Goal: Task Accomplishment & Management: Use online tool/utility

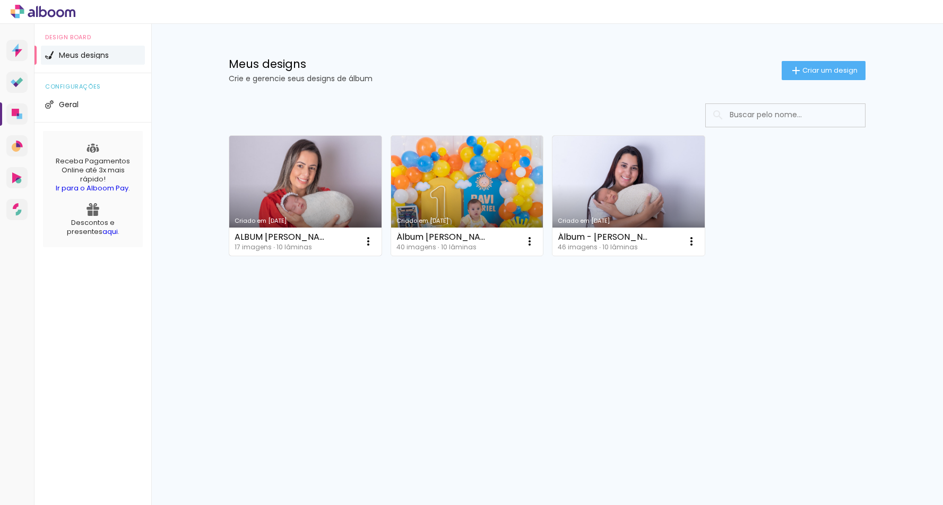
click at [305, 197] on link "Criado em [DATE]" at bounding box center [305, 196] width 152 height 120
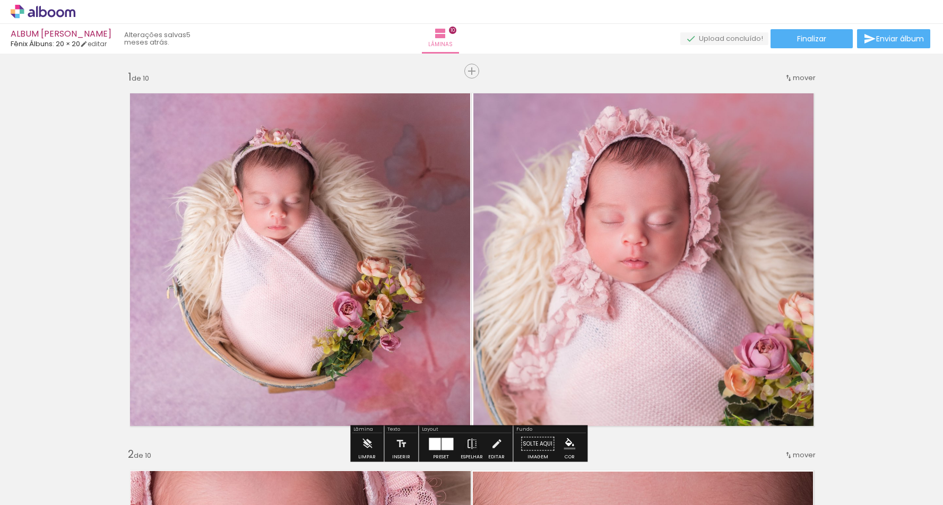
click at [402, 249] on quentale-photo at bounding box center [295, 259] width 349 height 351
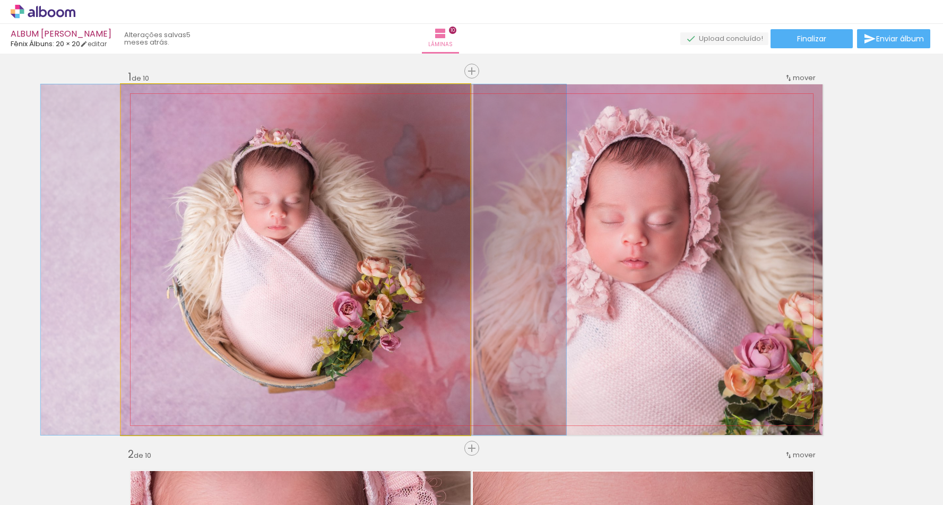
click at [402, 249] on quentale-photo at bounding box center [295, 259] width 349 height 351
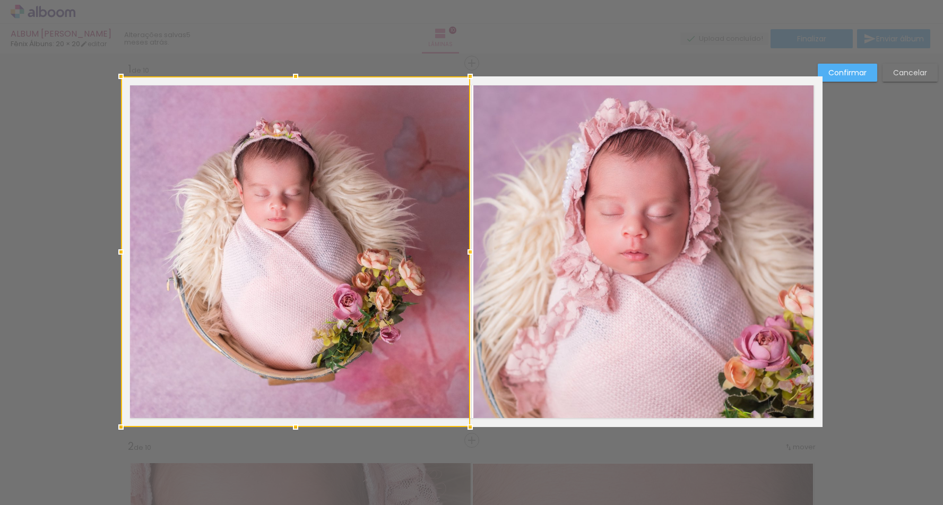
scroll to position [14, 0]
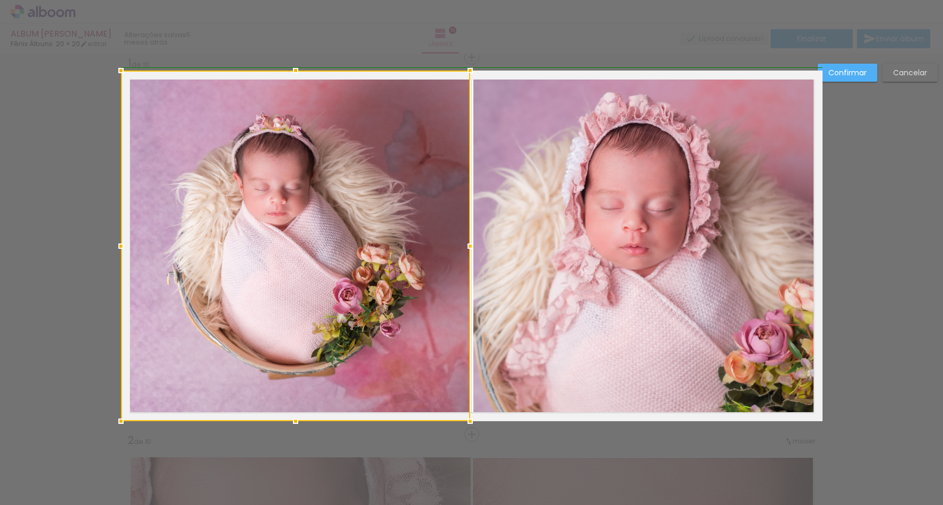
click at [471, 248] on div at bounding box center [470, 246] width 21 height 21
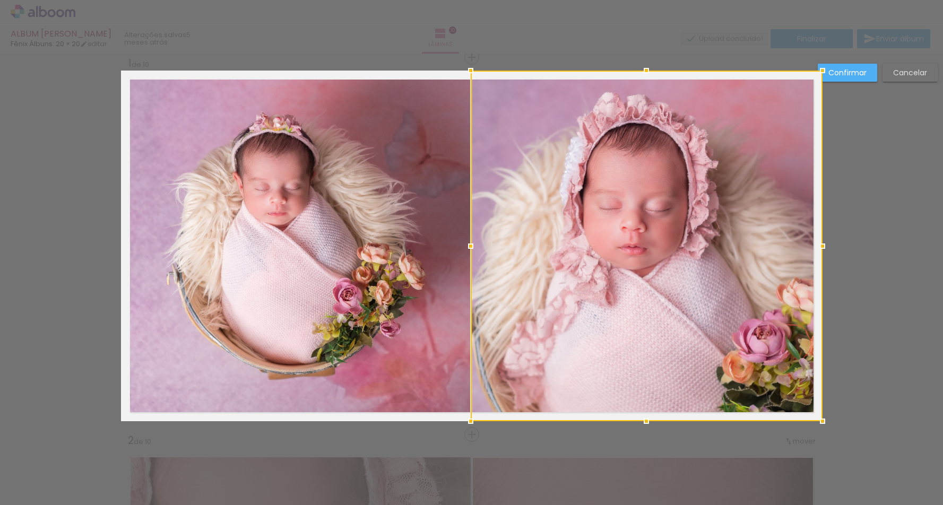
drag, startPoint x: 471, startPoint y: 421, endPoint x: 464, endPoint y: 423, distance: 7.1
click at [464, 423] on div at bounding box center [470, 421] width 21 height 21
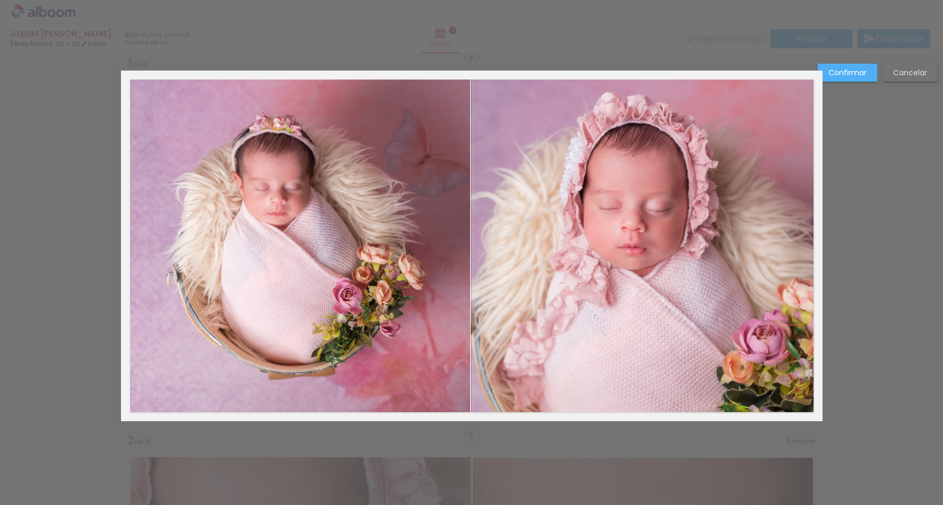
click at [431, 384] on quentale-photo at bounding box center [295, 246] width 349 height 351
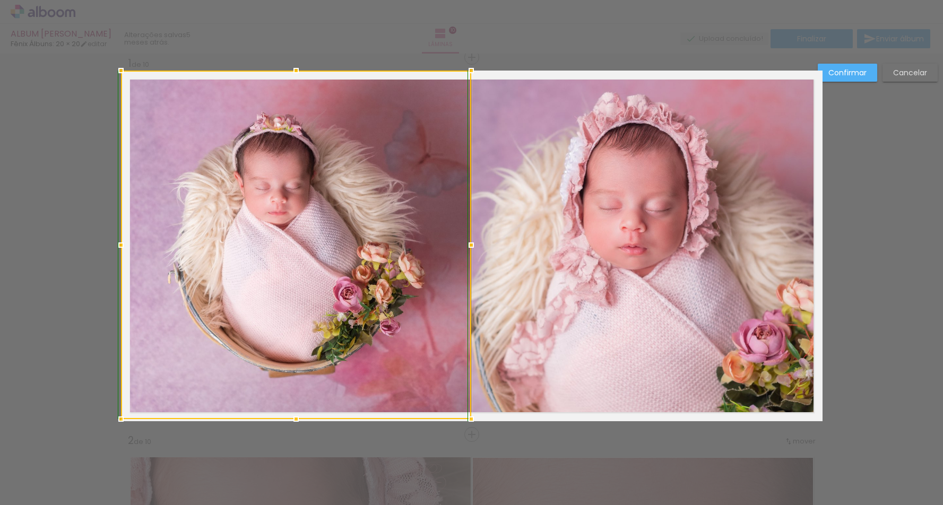
click at [469, 426] on div at bounding box center [471, 419] width 21 height 21
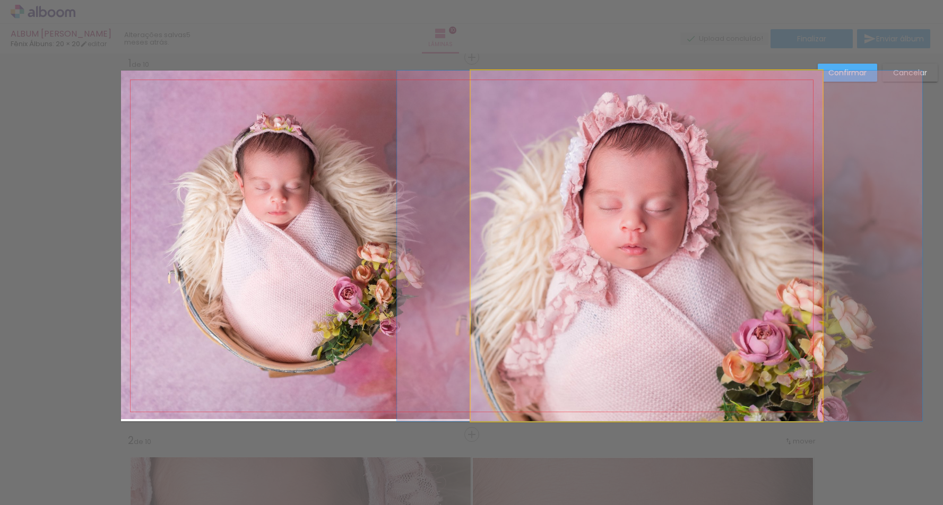
click at [517, 308] on quentale-photo at bounding box center [647, 246] width 352 height 351
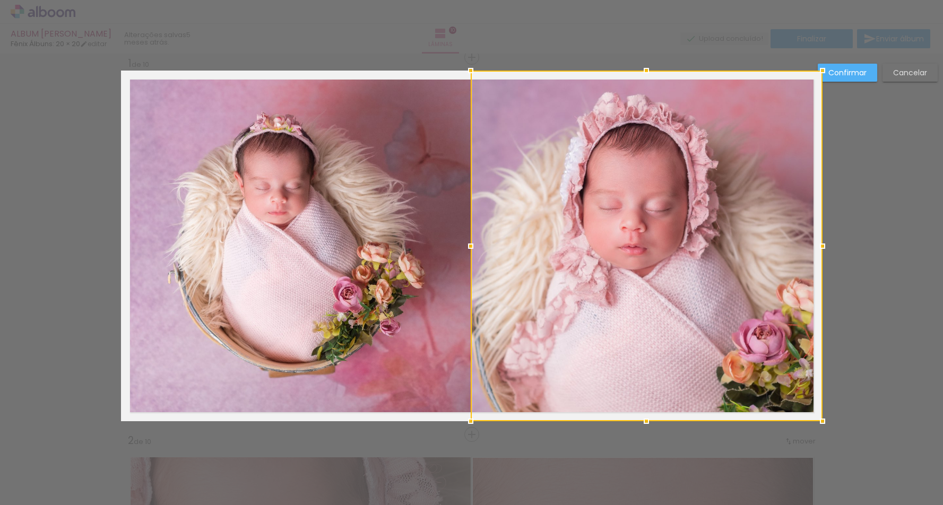
scroll to position [14, 21]
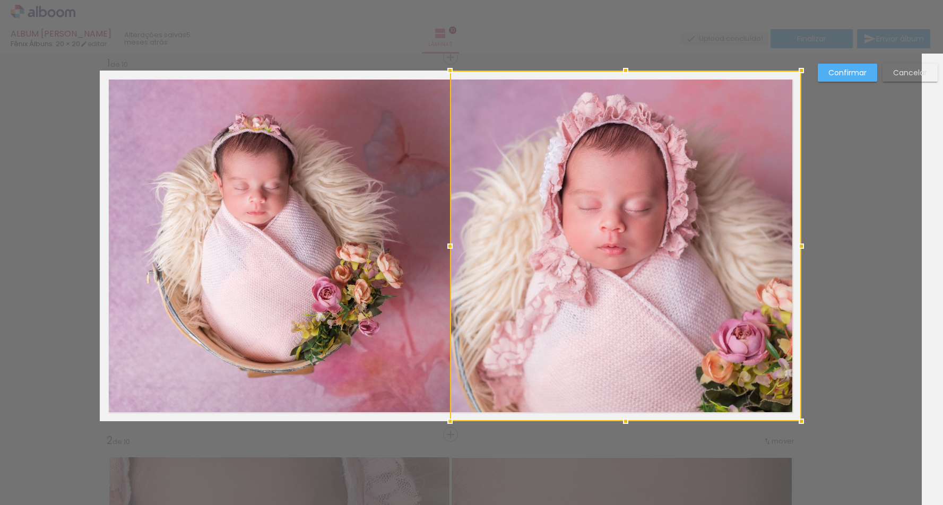
click at [445, 248] on div at bounding box center [449, 246] width 21 height 21
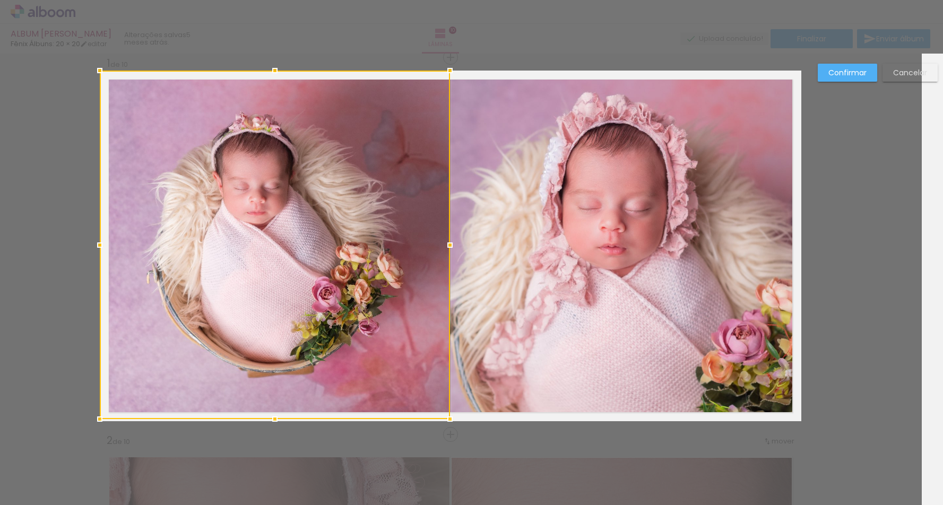
click at [580, 31] on div at bounding box center [471, 27] width 943 height 54
click at [413, 127] on div at bounding box center [275, 245] width 350 height 349
drag, startPoint x: 446, startPoint y: 246, endPoint x: 453, endPoint y: 246, distance: 6.9
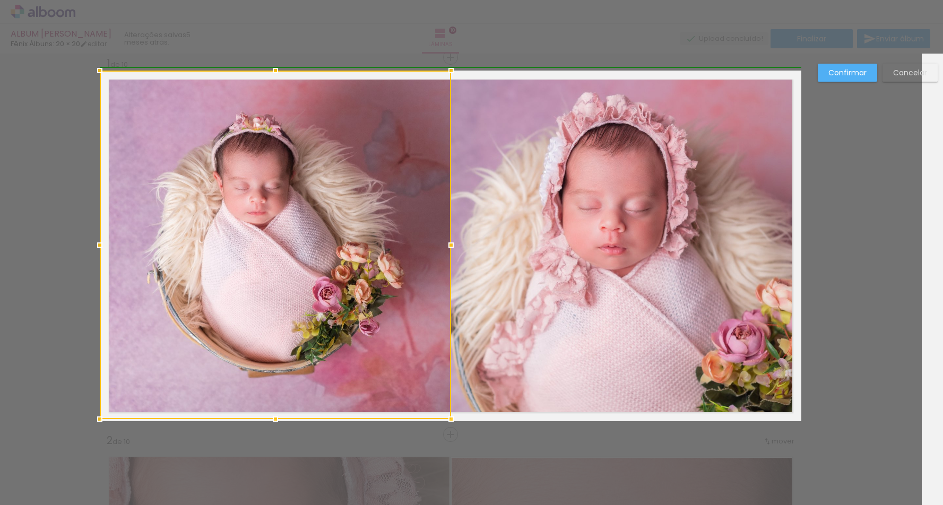
click at [449, 246] on div at bounding box center [451, 245] width 21 height 21
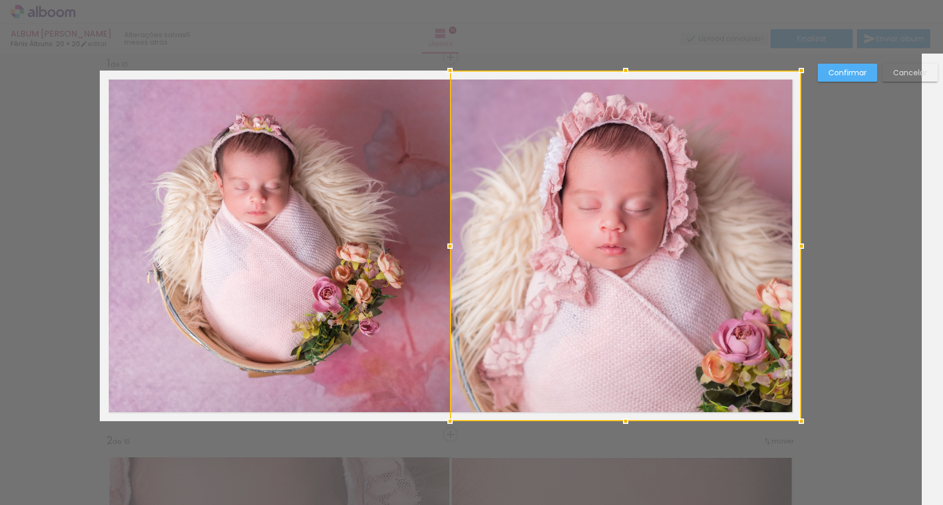
click at [0, 0] on slot "Confirmar" at bounding box center [0, 0] width 0 height 0
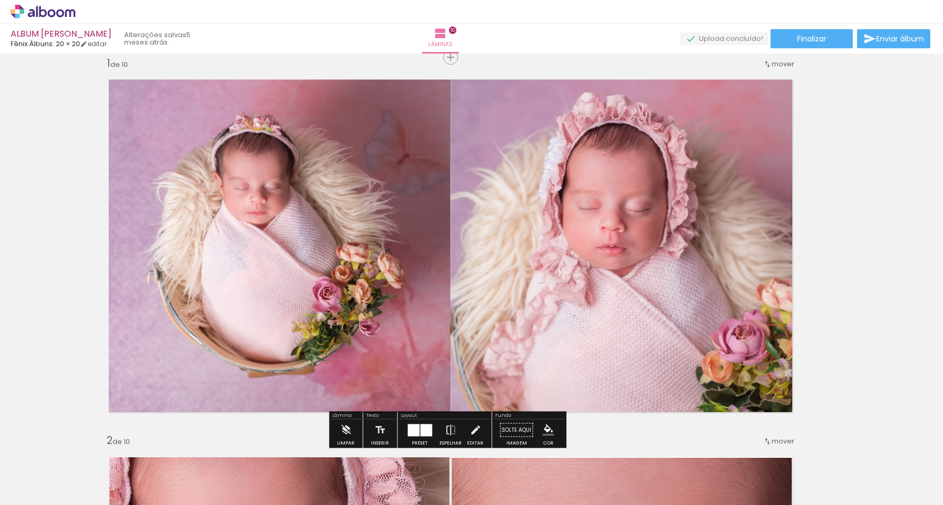
drag, startPoint x: 838, startPoint y: 253, endPoint x: 856, endPoint y: 255, distance: 18.2
drag, startPoint x: 72, startPoint y: 243, endPoint x: 152, endPoint y: 248, distance: 80.4
drag, startPoint x: 845, startPoint y: 255, endPoint x: 807, endPoint y: 254, distance: 37.7
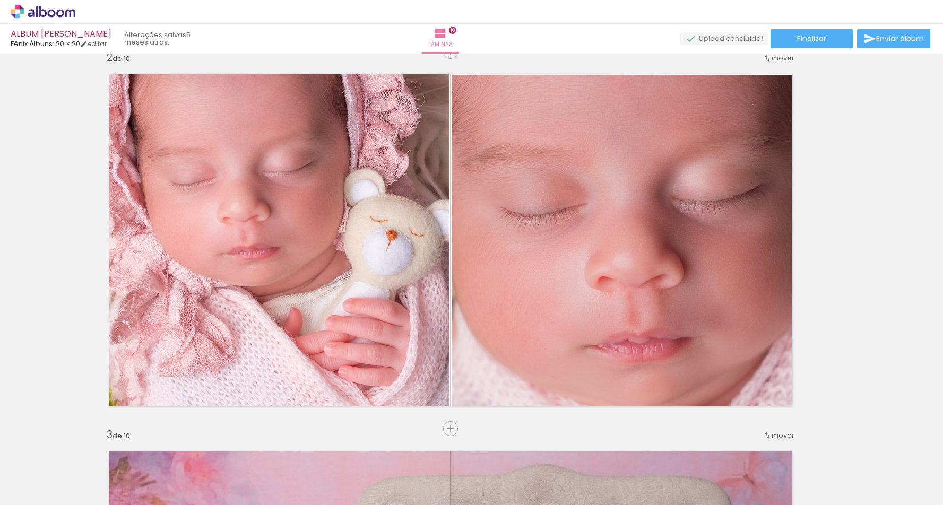
scroll to position [429, 21]
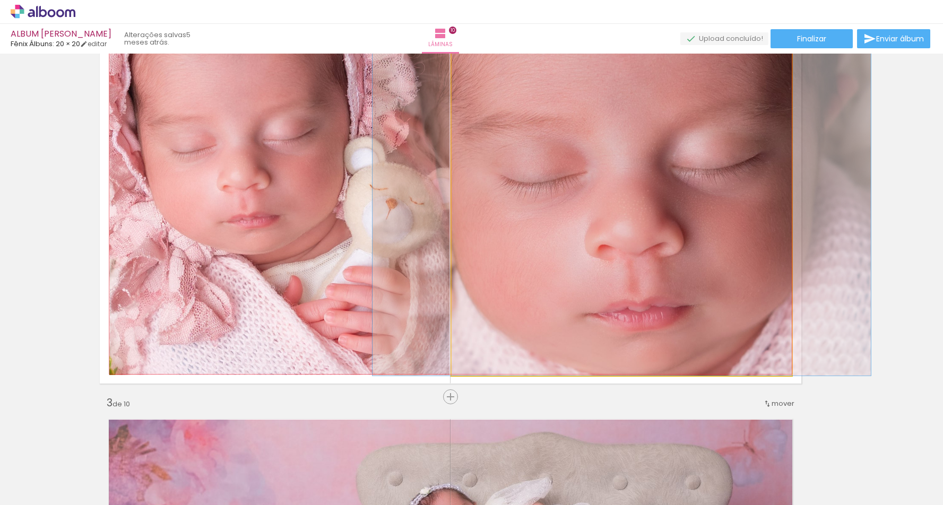
click at [499, 217] on quentale-photo at bounding box center [622, 209] width 340 height 333
click at [485, 219] on quentale-photo at bounding box center [622, 209] width 340 height 333
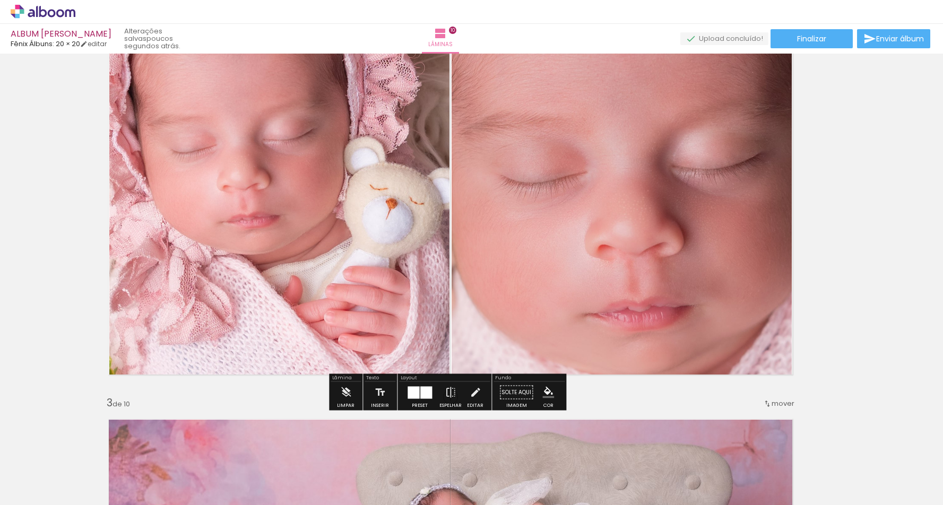
click at [542, 220] on quentale-photo at bounding box center [622, 209] width 340 height 333
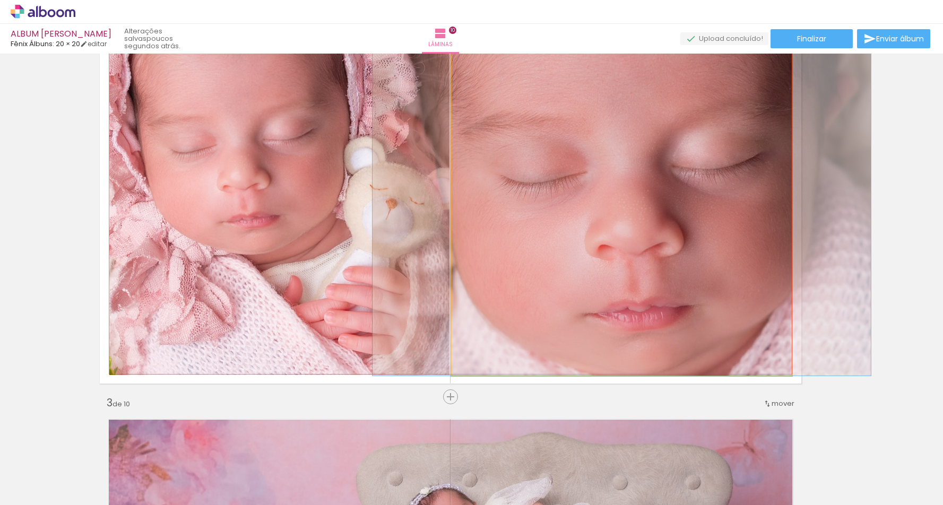
click at [542, 220] on quentale-photo at bounding box center [622, 209] width 340 height 333
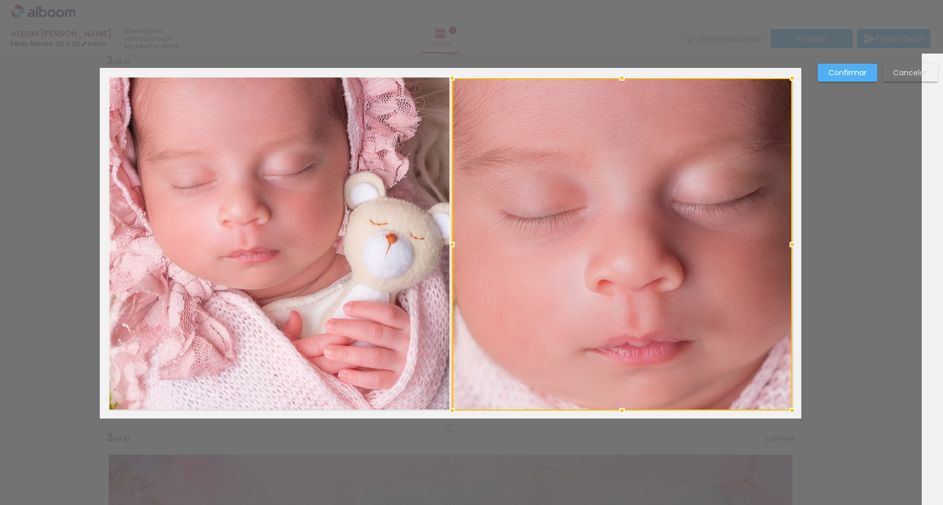
scroll to position [391, 21]
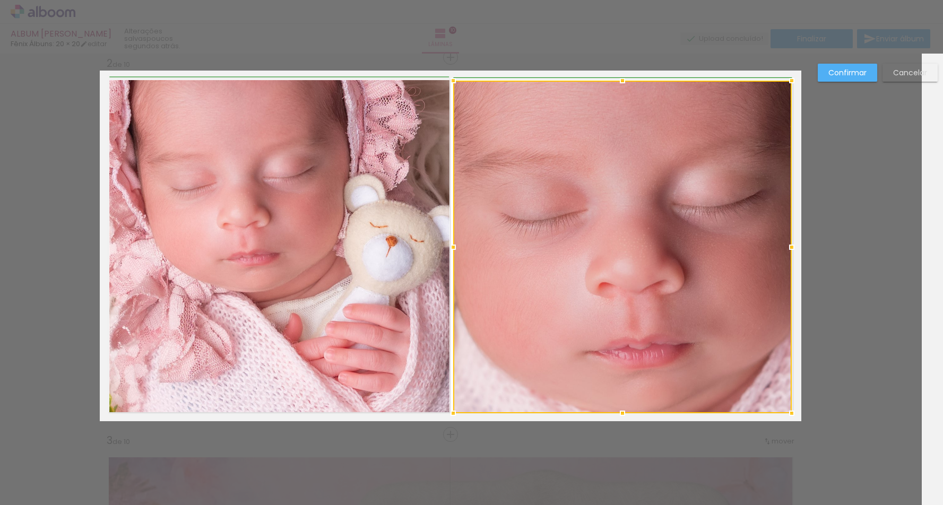
click at [443, 250] on div at bounding box center [453, 247] width 21 height 21
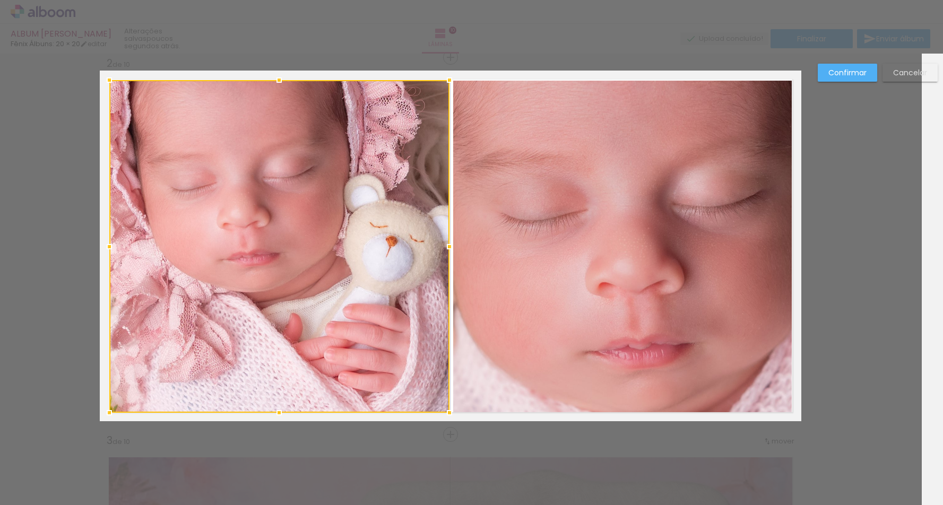
click at [469, 408] on quentale-photo at bounding box center [622, 247] width 339 height 333
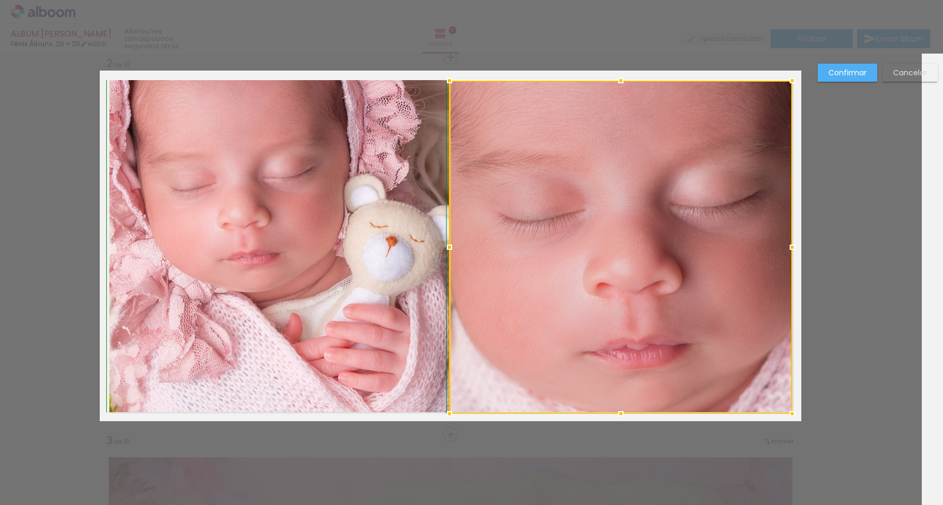
click at [451, 418] on div at bounding box center [449, 413] width 21 height 21
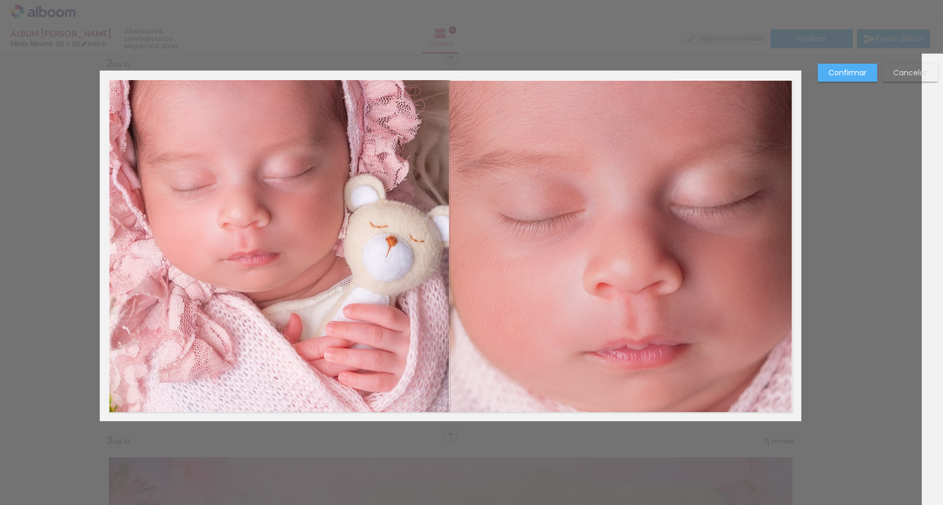
click at [0, 0] on slot "Confirmar" at bounding box center [0, 0] width 0 height 0
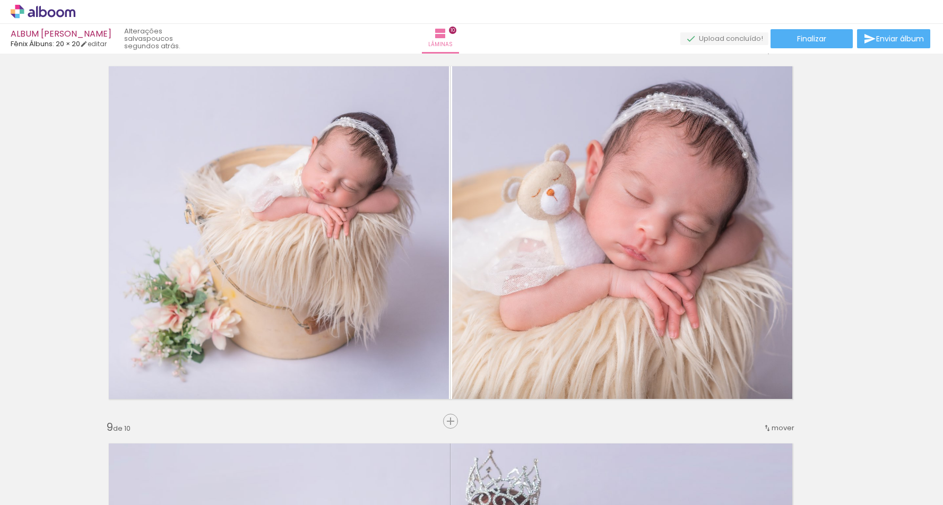
scroll to position [2663, 21]
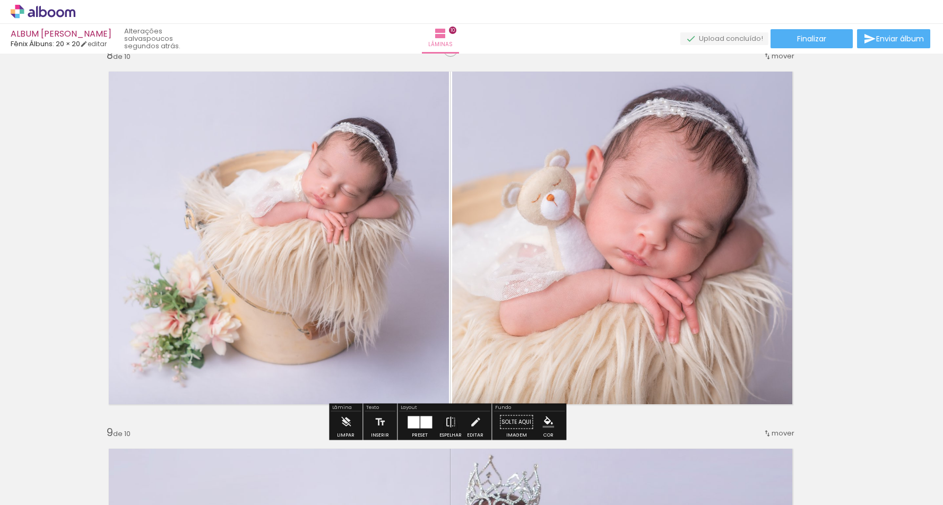
click at [641, 265] on quentale-photo at bounding box center [626, 238] width 349 height 351
click at [643, 262] on quentale-photo at bounding box center [626, 238] width 349 height 351
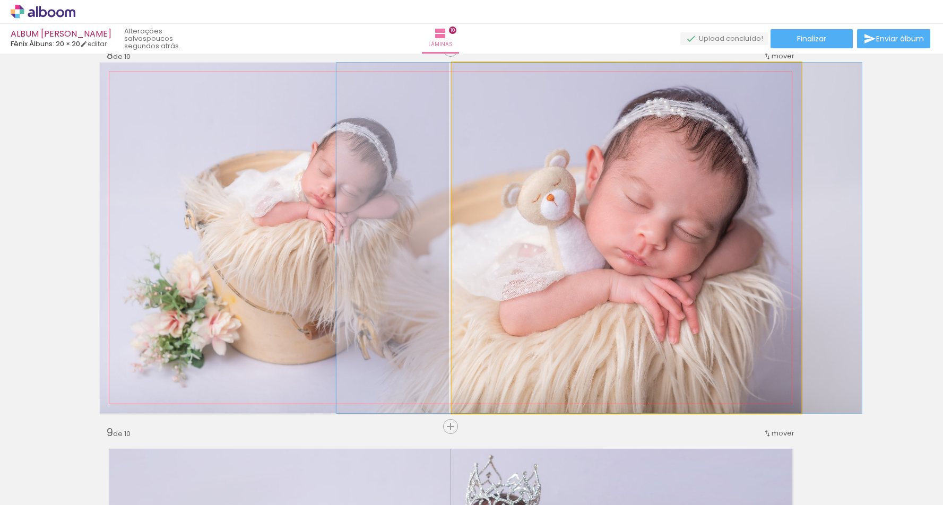
click at [643, 262] on quentale-photo at bounding box center [626, 238] width 349 height 351
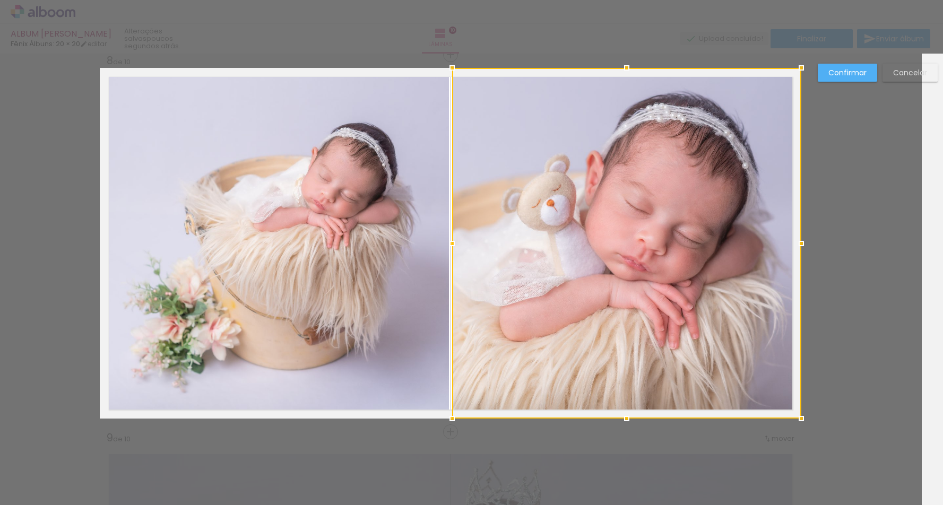
scroll to position [2655, 21]
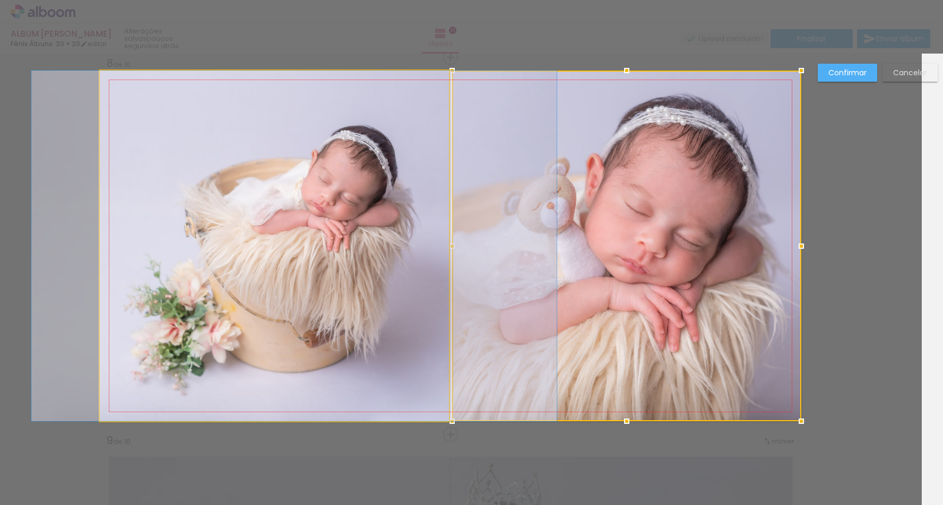
click at [410, 141] on quentale-photo at bounding box center [274, 246] width 349 height 351
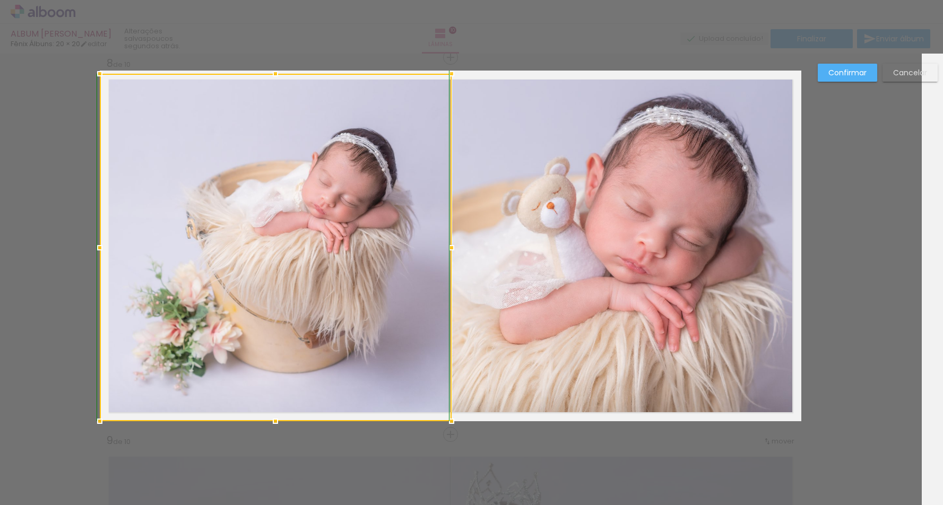
click at [448, 68] on div at bounding box center [451, 73] width 21 height 21
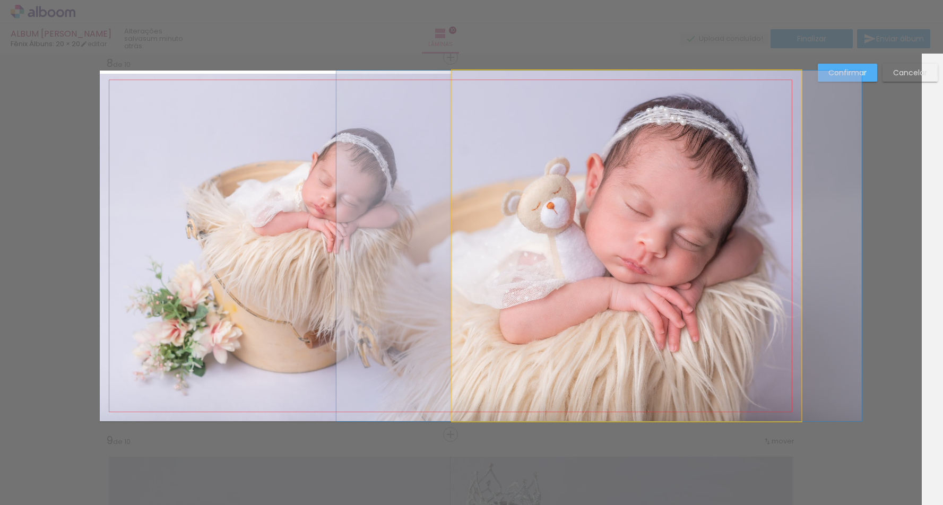
click at [558, 223] on quentale-photo at bounding box center [626, 246] width 349 height 351
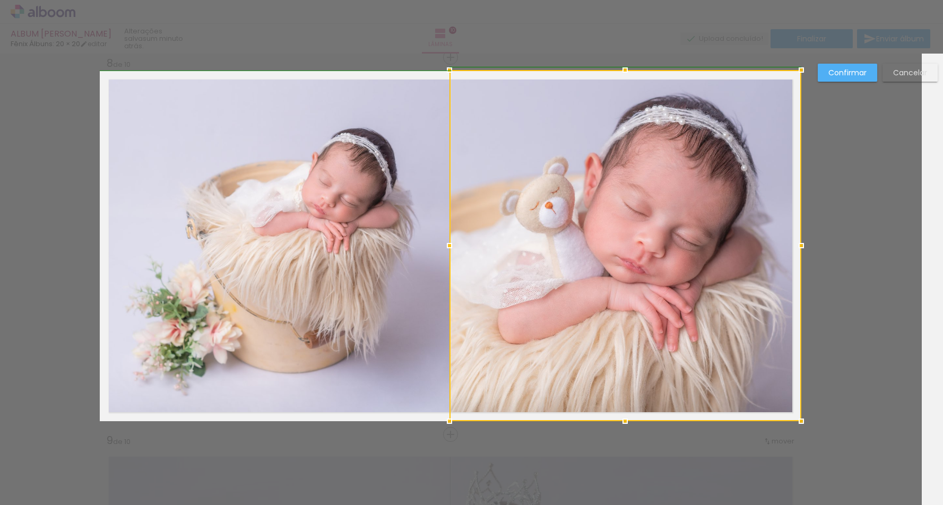
click at [445, 67] on div at bounding box center [449, 69] width 21 height 21
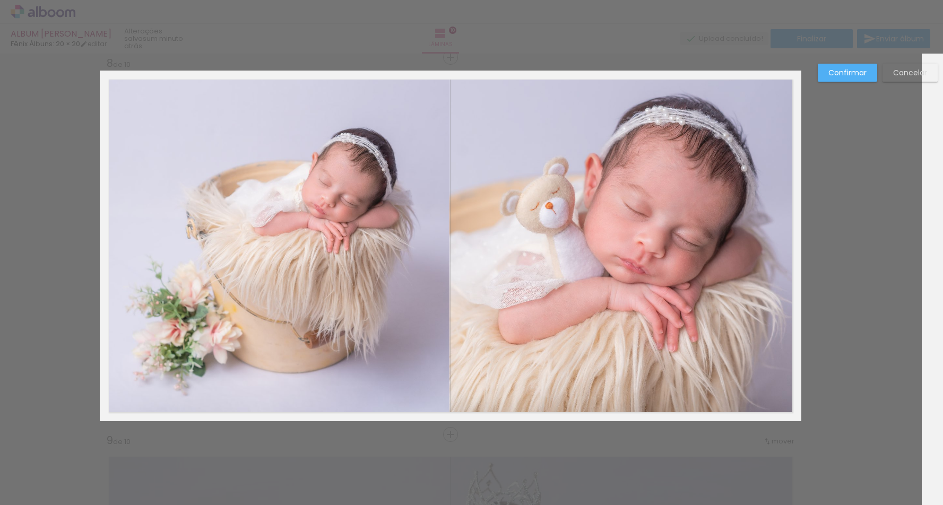
click at [849, 79] on paper-button "Confirmar" at bounding box center [847, 73] width 59 height 18
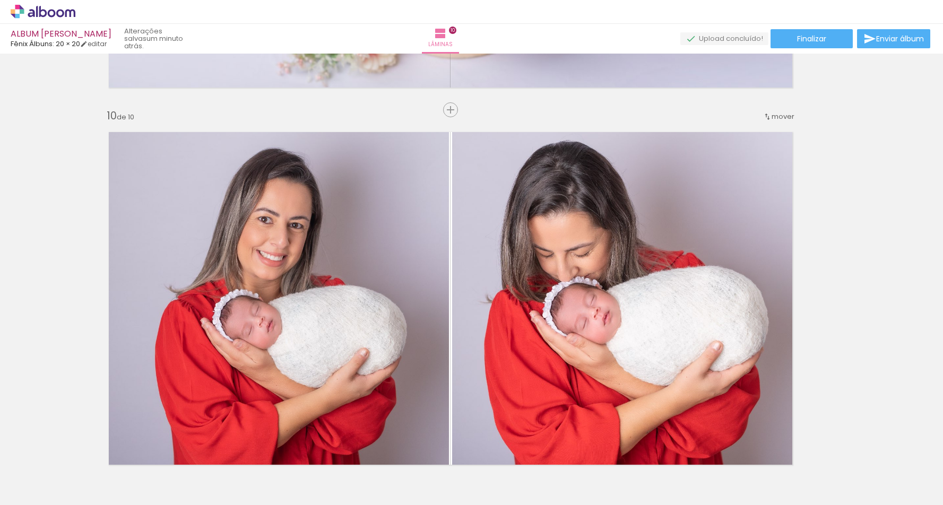
scroll to position [3389, 21]
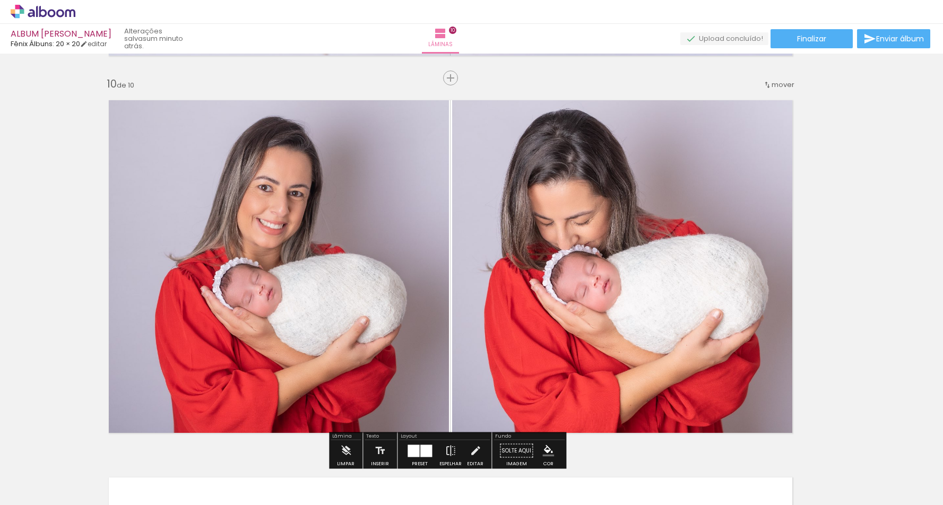
click at [551, 225] on quentale-photo at bounding box center [626, 266] width 349 height 351
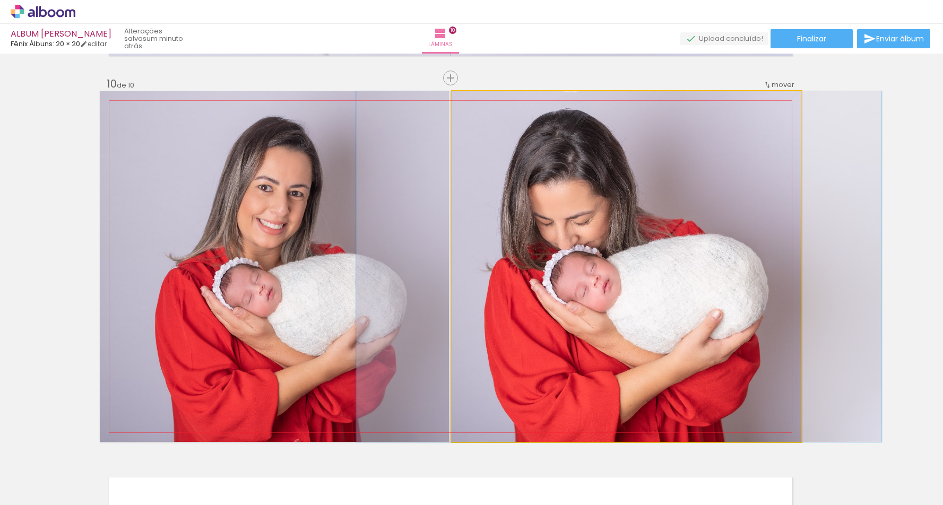
click at [551, 225] on quentale-photo at bounding box center [626, 266] width 349 height 351
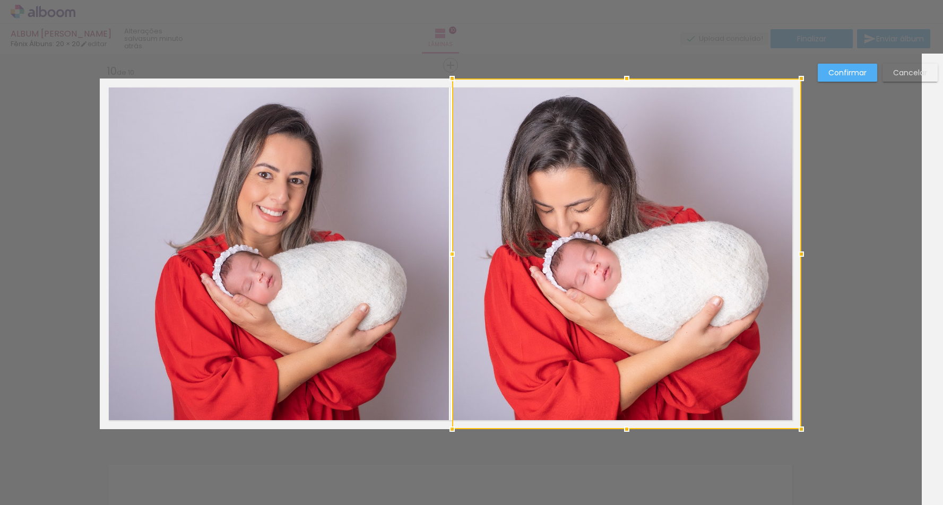
scroll to position [3410, 21]
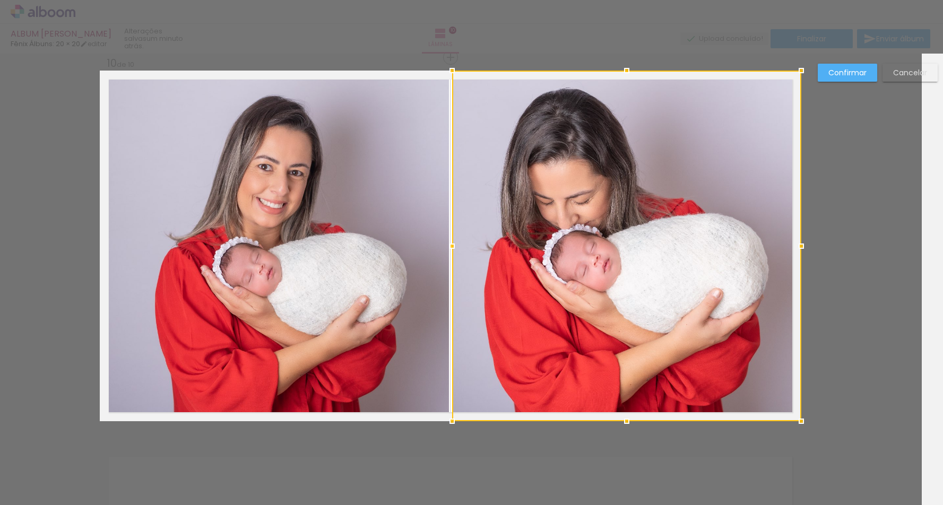
click at [446, 278] on quentale-layouter at bounding box center [451, 246] width 702 height 351
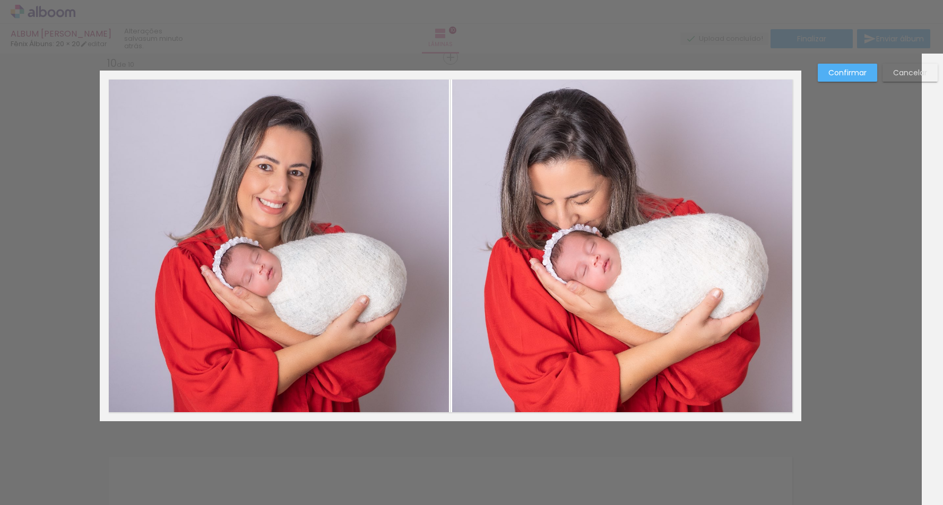
click at [459, 409] on quentale-photo at bounding box center [626, 246] width 349 height 351
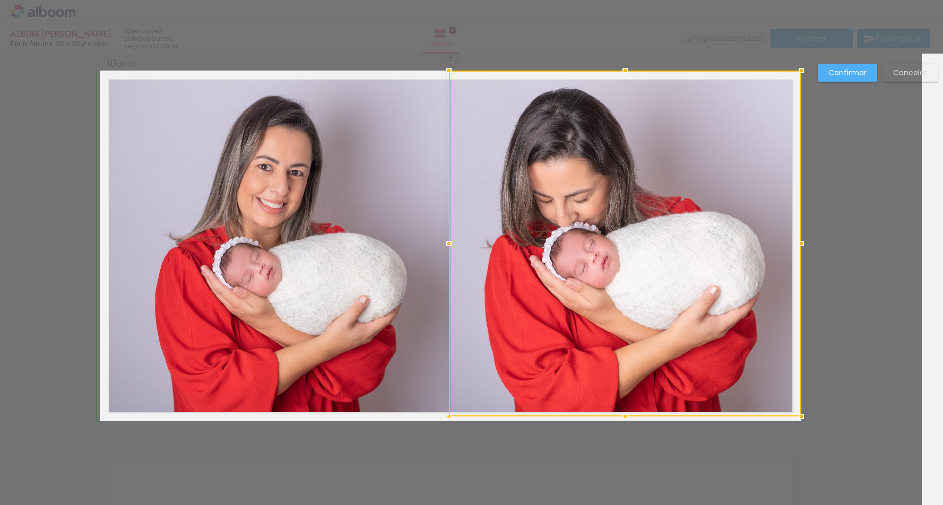
click at [445, 424] on div at bounding box center [448, 416] width 21 height 21
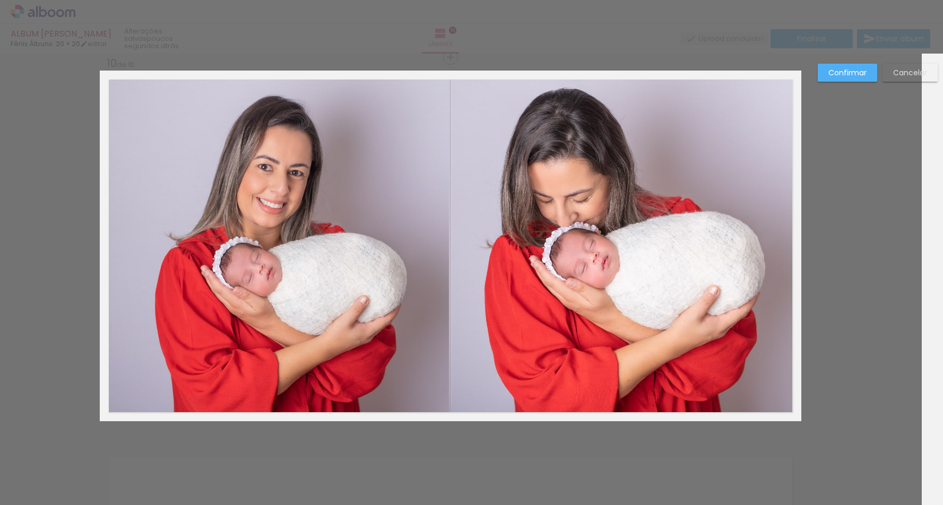
click at [396, 247] on quentale-photo at bounding box center [274, 246] width 349 height 351
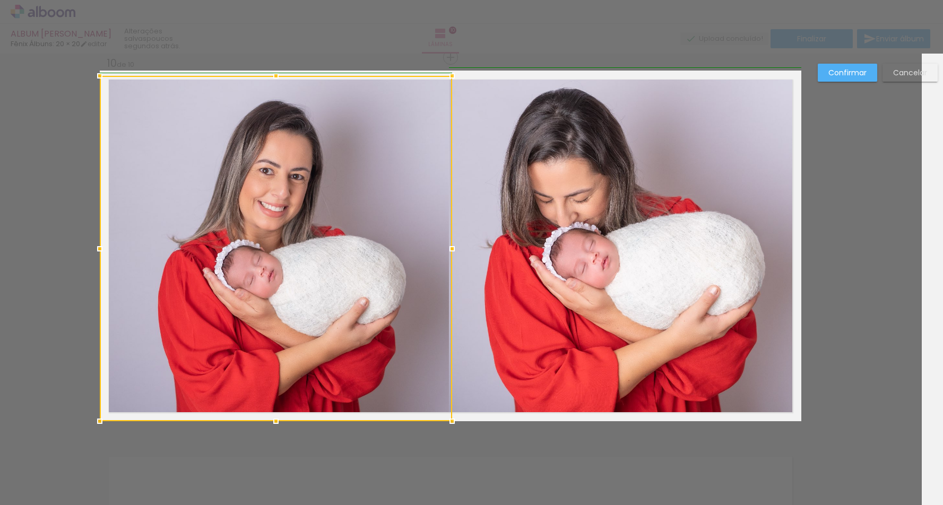
click at [448, 67] on div at bounding box center [452, 75] width 21 height 21
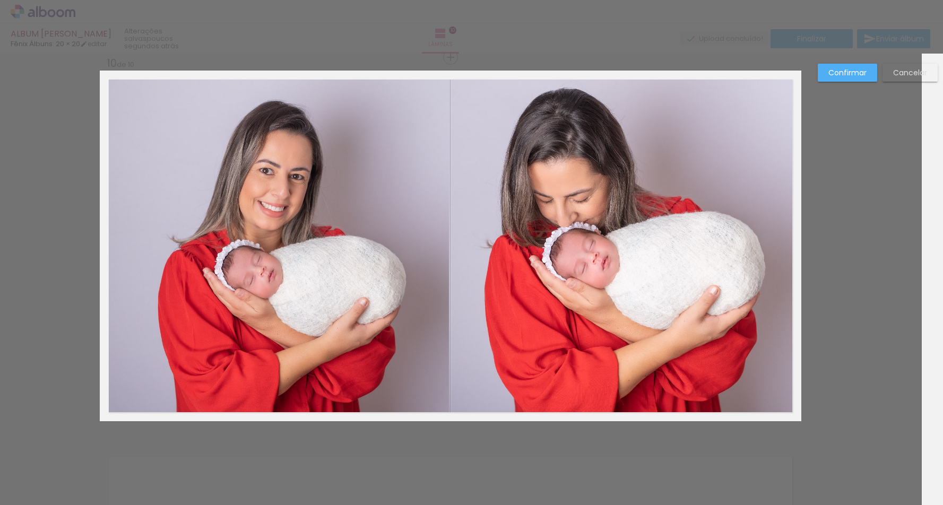
click at [0, 0] on slot "Confirmar" at bounding box center [0, 0] width 0 height 0
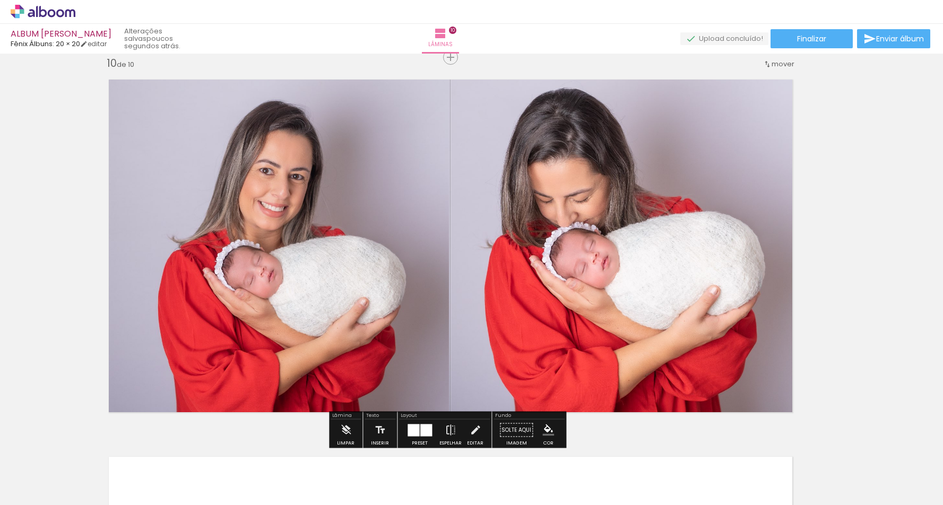
click at [420, 433] on div at bounding box center [426, 430] width 12 height 12
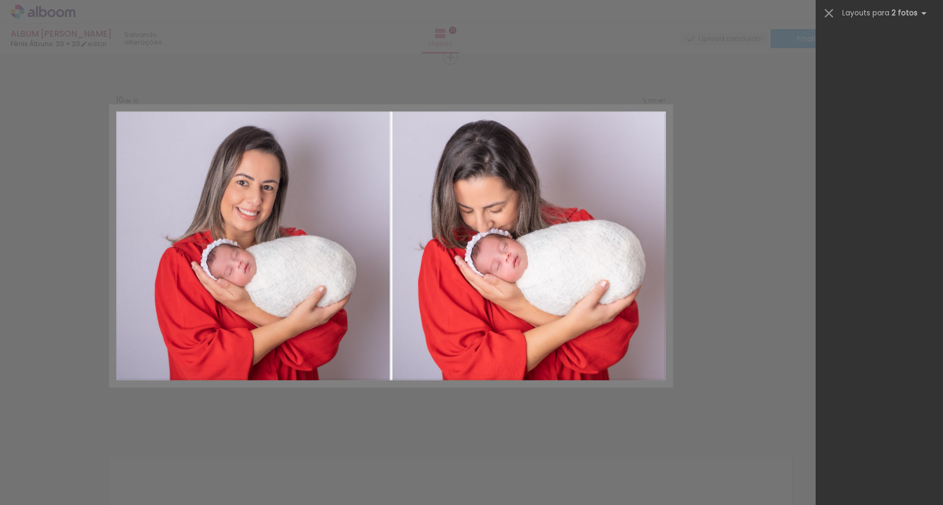
scroll to position [2802, 0]
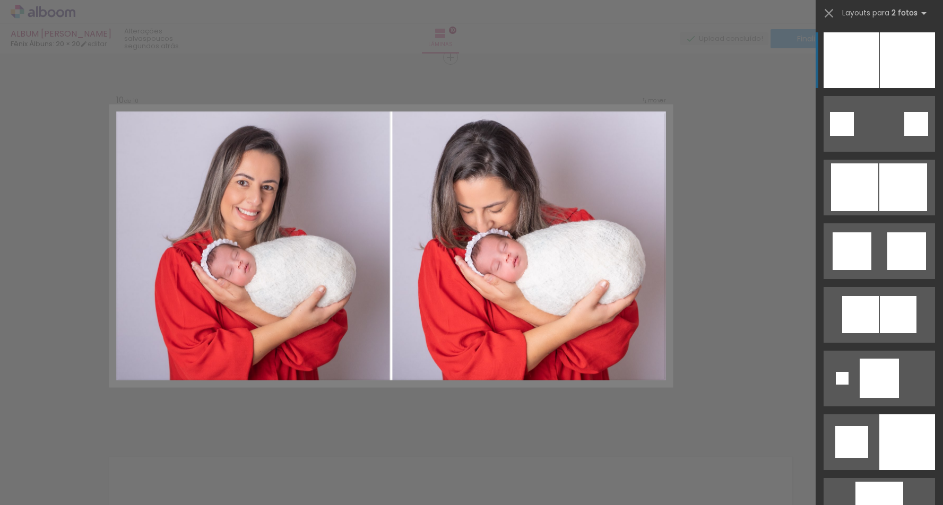
click at [890, 64] on div at bounding box center [907, 60] width 55 height 56
click at [851, 72] on div at bounding box center [851, 60] width 55 height 56
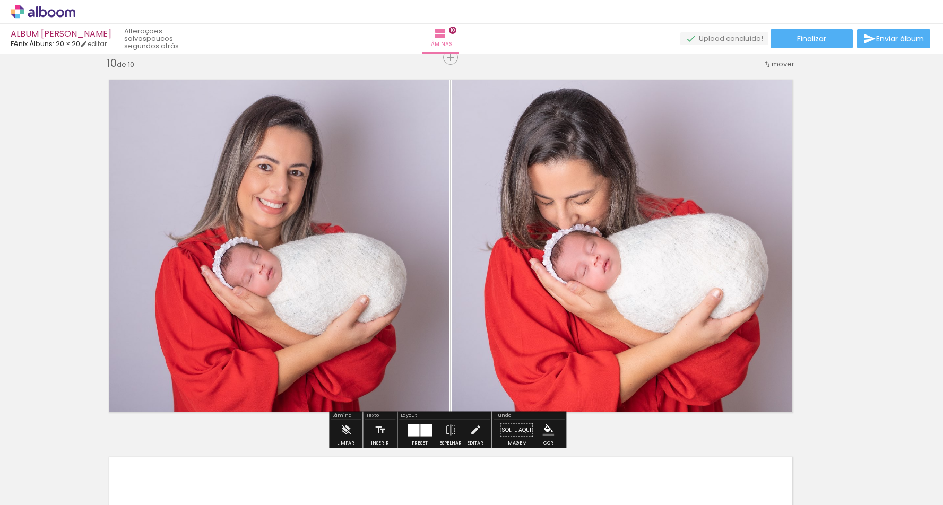
click at [504, 196] on quentale-photo at bounding box center [626, 246] width 349 height 351
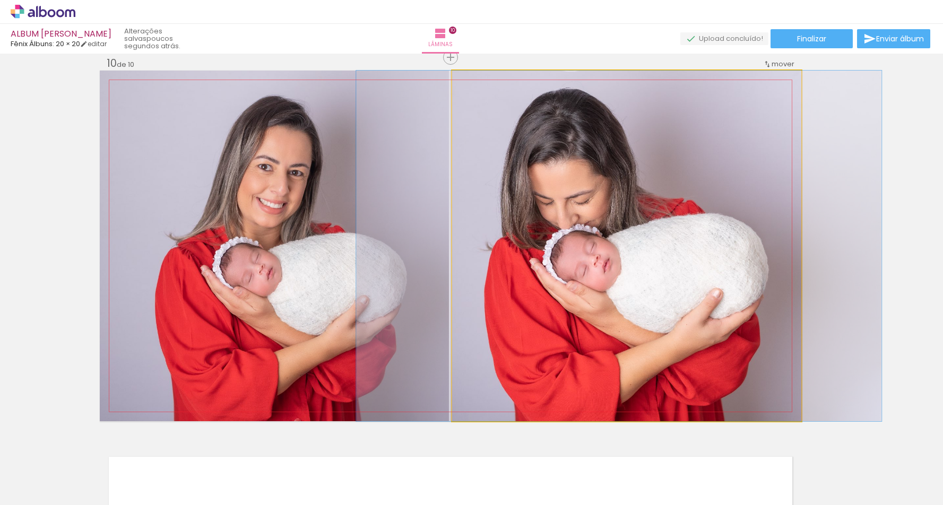
click at [504, 196] on quentale-photo at bounding box center [626, 246] width 349 height 351
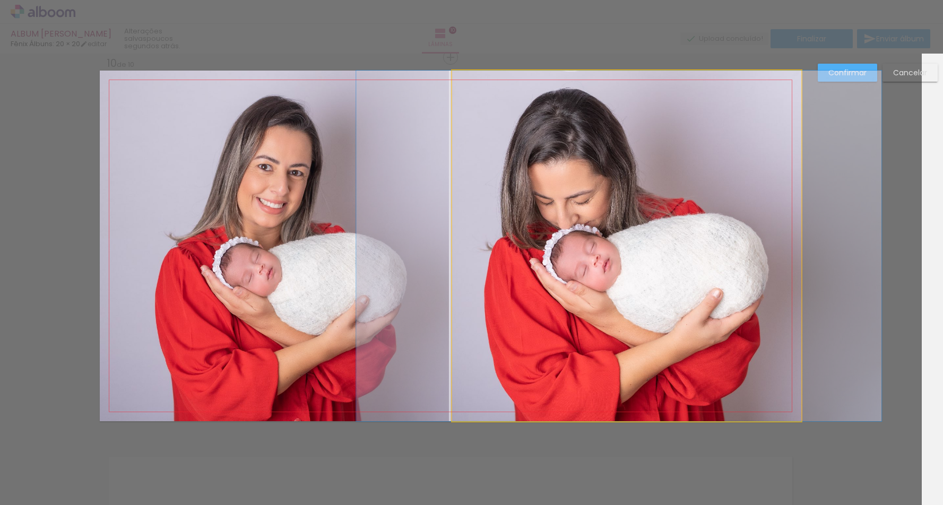
click at [483, 380] on quentale-photo at bounding box center [626, 246] width 349 height 351
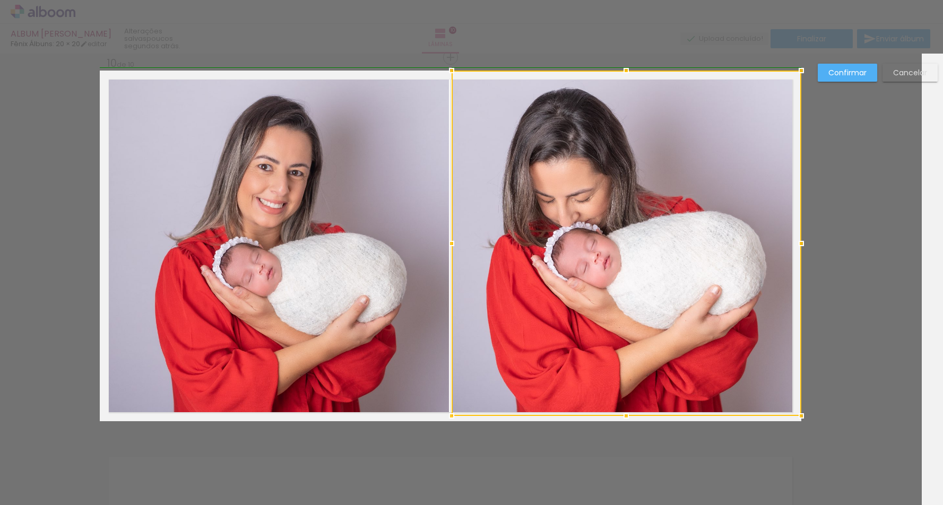
drag, startPoint x: 447, startPoint y: 424, endPoint x: 440, endPoint y: 437, distance: 15.2
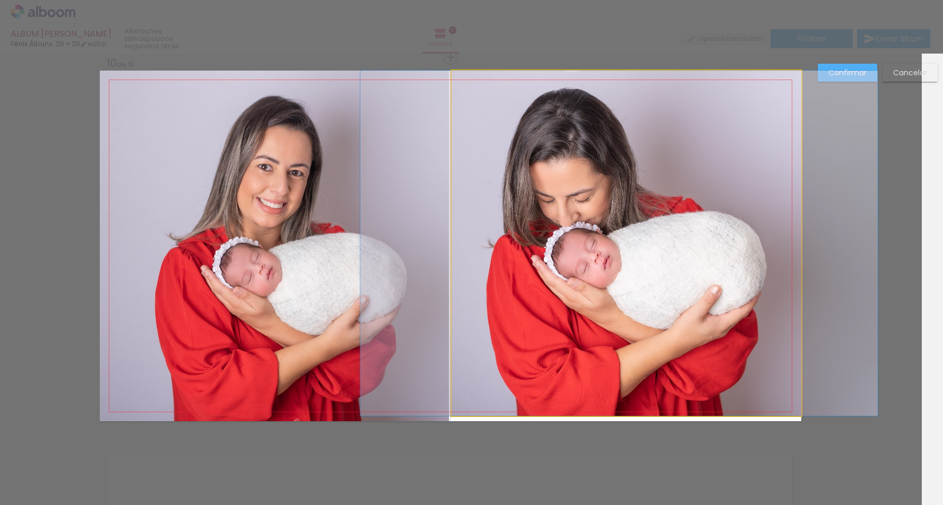
click at [452, 410] on quentale-photo at bounding box center [627, 244] width 350 height 346
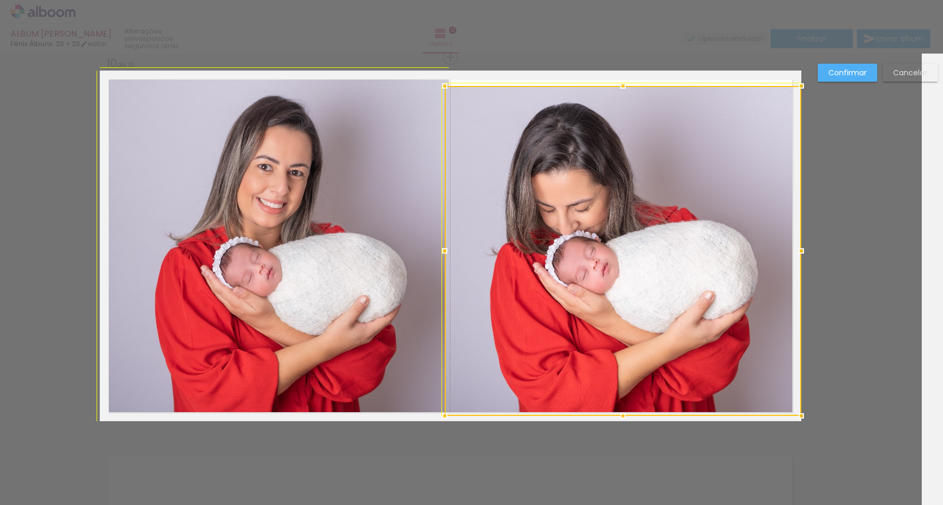
drag, startPoint x: 444, startPoint y: 71, endPoint x: 453, endPoint y: 61, distance: 12.8
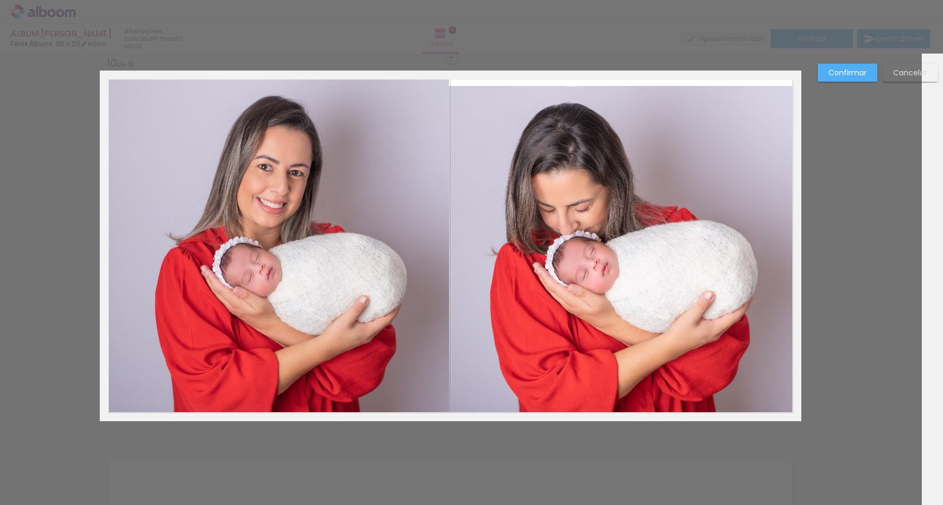
click at [409, 381] on quentale-photo at bounding box center [274, 246] width 349 height 351
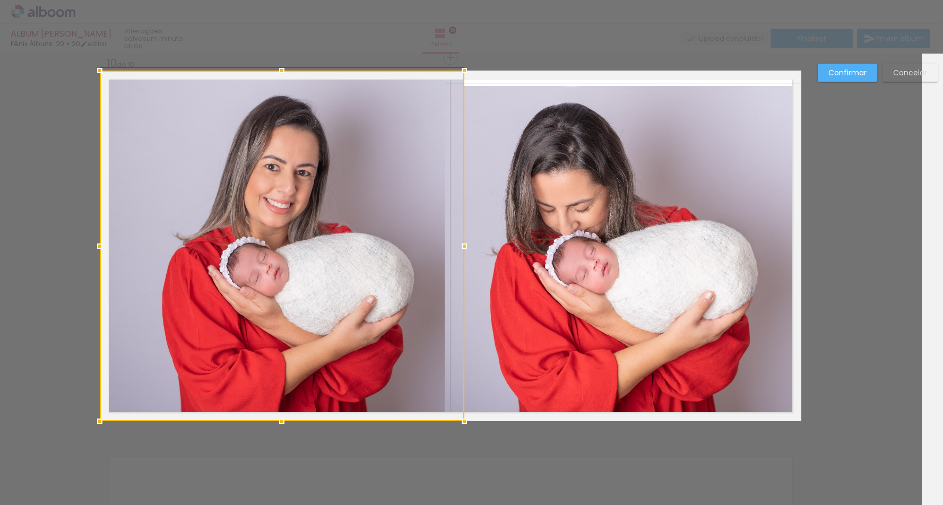
click at [448, 242] on div at bounding box center [282, 246] width 365 height 351
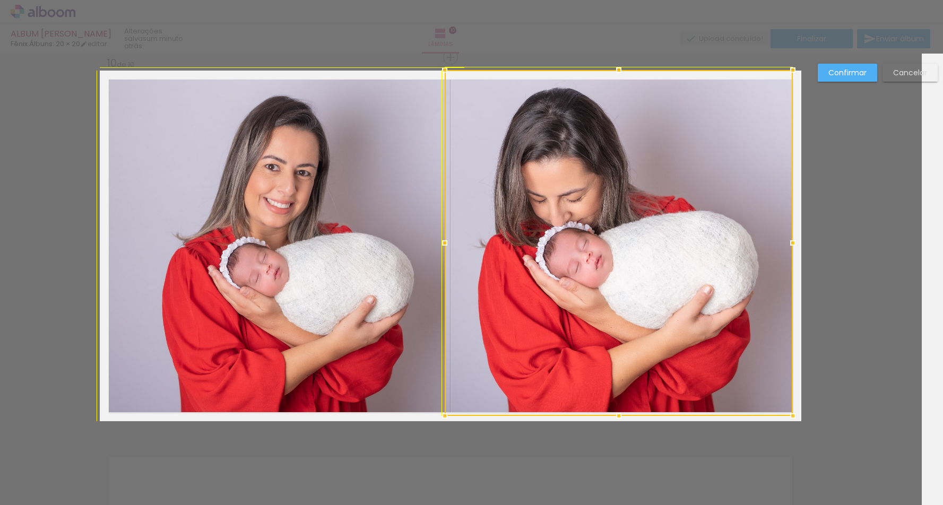
drag, startPoint x: 800, startPoint y: 87, endPoint x: 816, endPoint y: 77, distance: 17.8
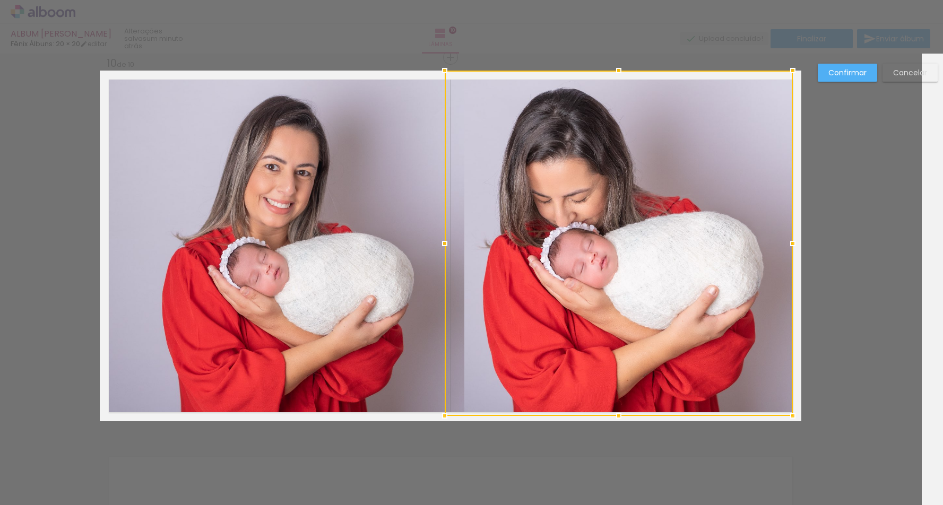
click at [376, 244] on quentale-photo at bounding box center [282, 246] width 365 height 351
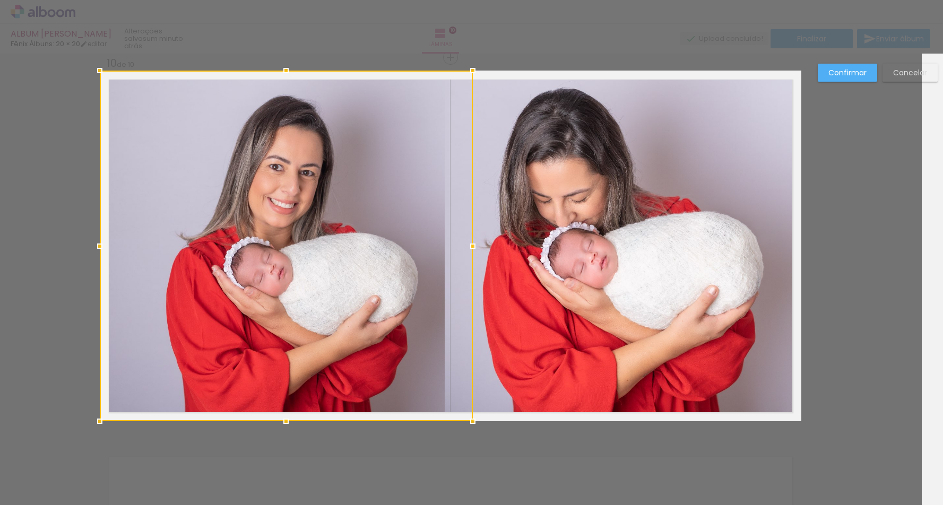
drag, startPoint x: 462, startPoint y: 248, endPoint x: 452, endPoint y: 252, distance: 10.7
click at [452, 252] on div at bounding box center [286, 246] width 373 height 351
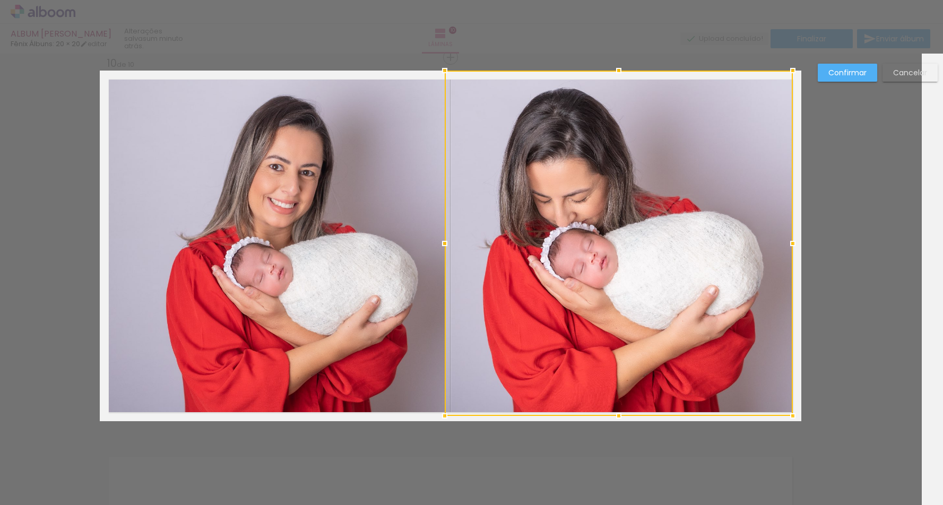
click at [466, 365] on div at bounding box center [619, 244] width 348 height 346
click at [463, 350] on div at bounding box center [619, 244] width 348 height 346
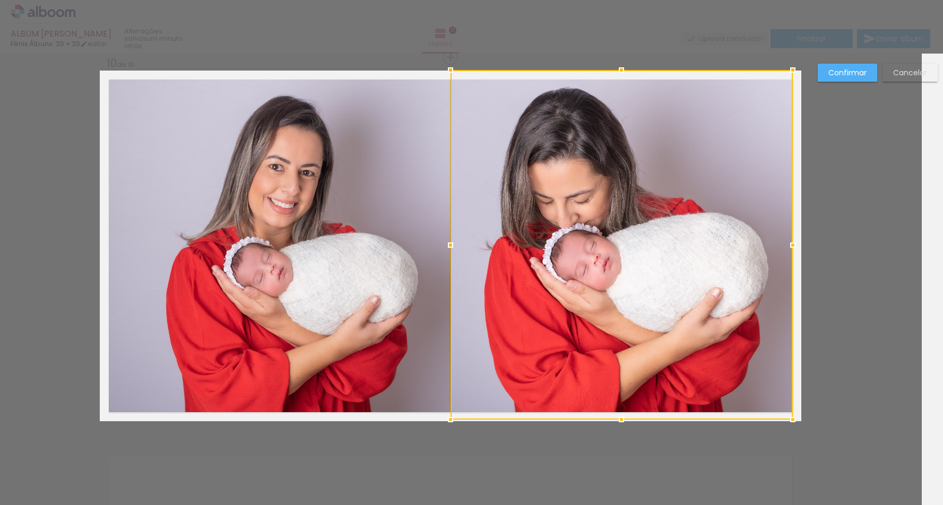
drag, startPoint x: 443, startPoint y: 71, endPoint x: 449, endPoint y: 73, distance: 6.1
click at [449, 73] on div at bounding box center [450, 69] width 21 height 21
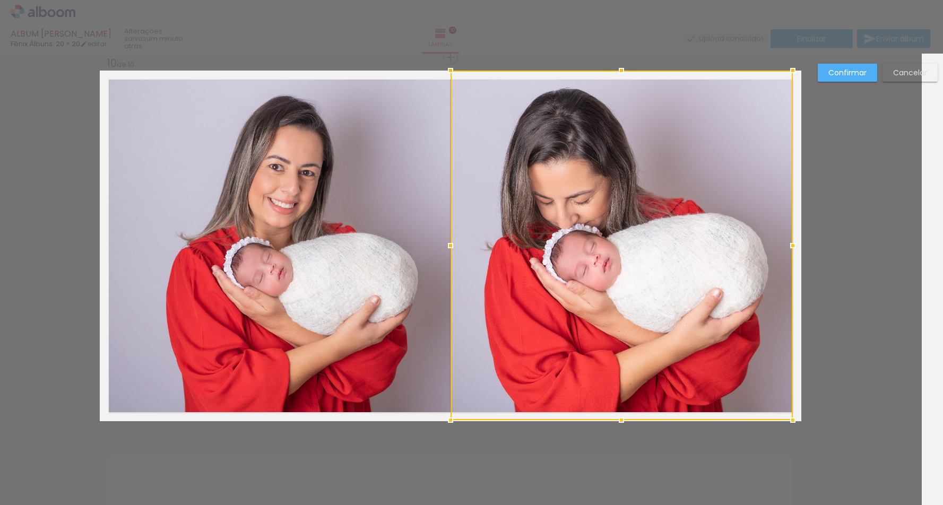
click at [0, 0] on slot "Confirmar" at bounding box center [0, 0] width 0 height 0
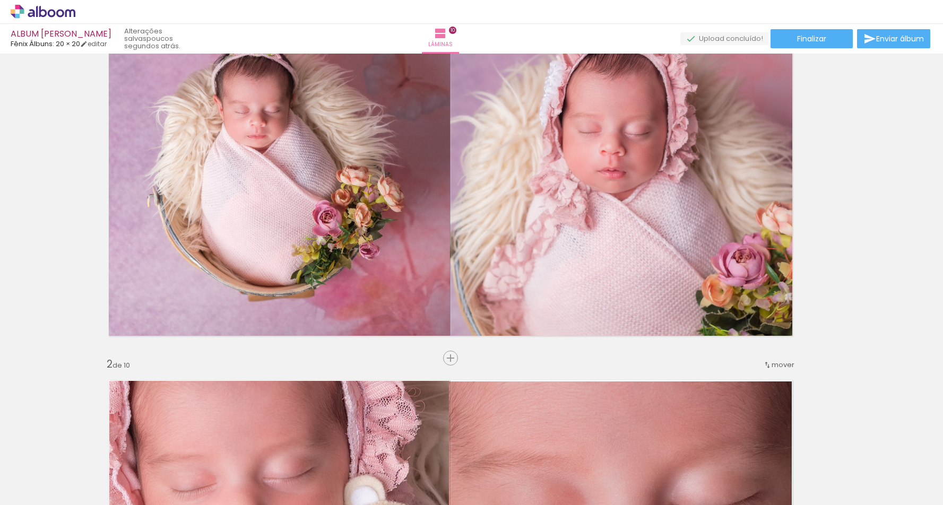
scroll to position [96, 21]
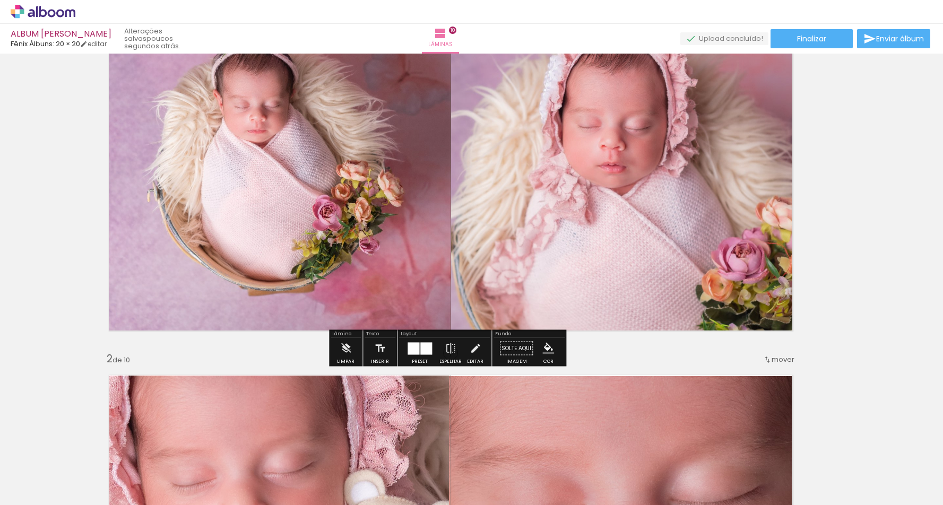
click at [392, 240] on quentale-photo at bounding box center [275, 163] width 351 height 349
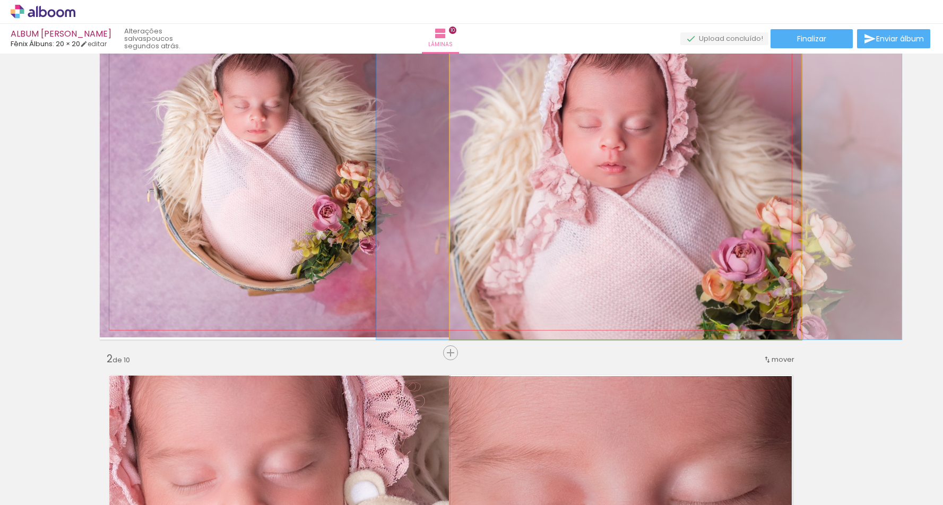
click at [502, 240] on quentale-photo at bounding box center [625, 164] width 351 height 351
click at [476, 241] on quentale-photo at bounding box center [625, 164] width 351 height 351
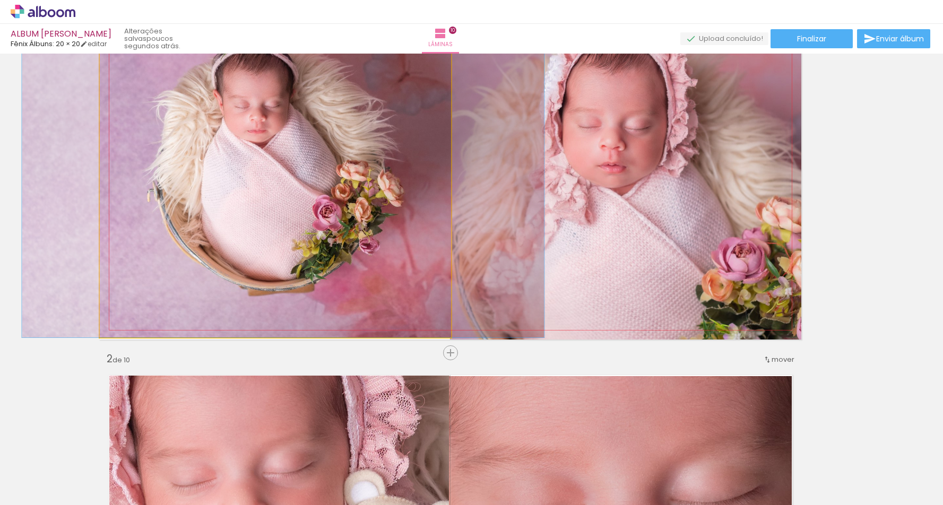
click at [299, 234] on quentale-photo at bounding box center [275, 163] width 351 height 349
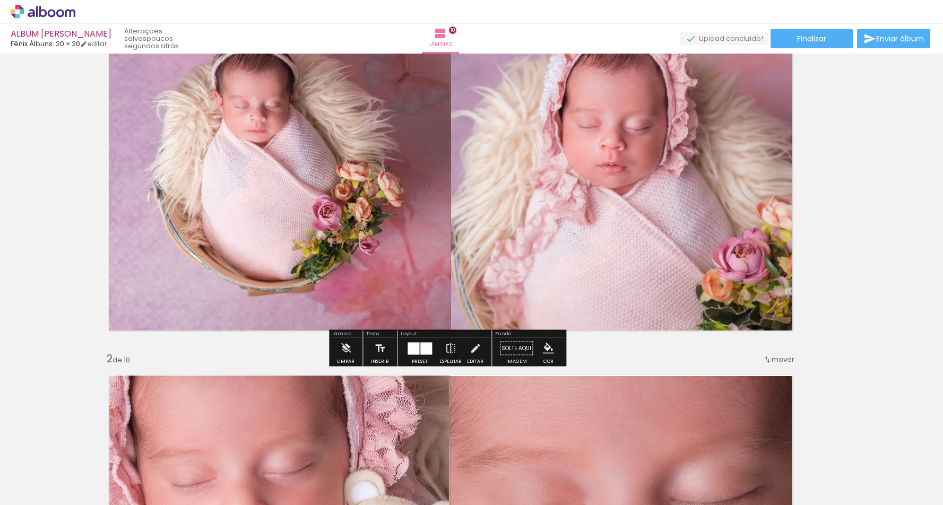
click at [318, 296] on quentale-photo at bounding box center [275, 163] width 351 height 349
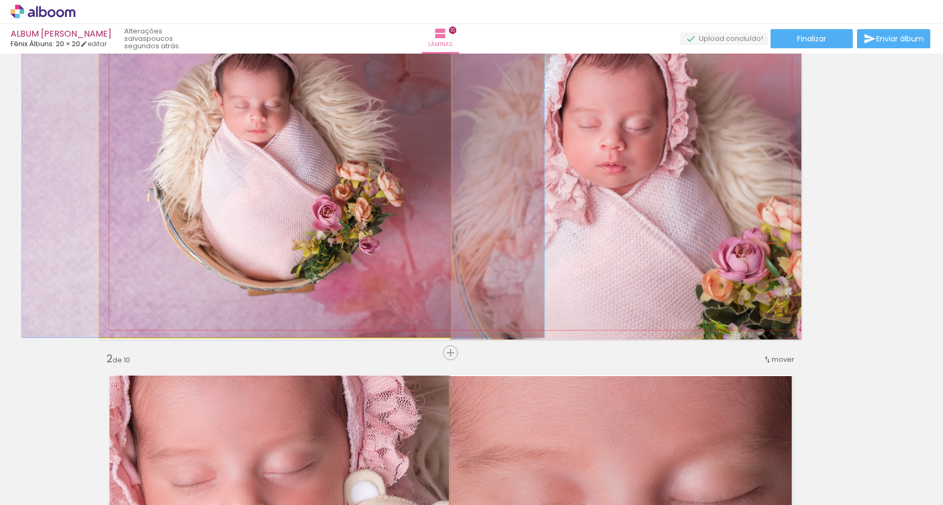
click at [287, 304] on quentale-photo at bounding box center [275, 163] width 351 height 349
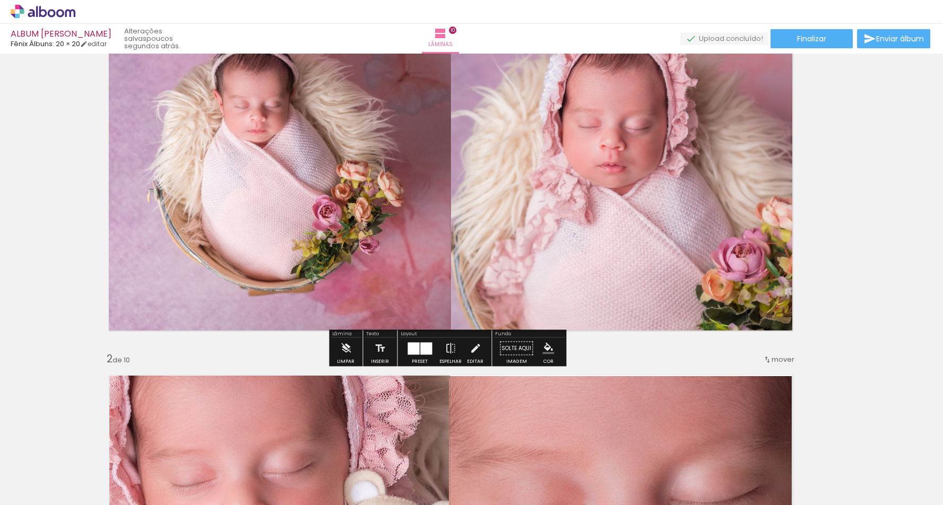
click at [287, 304] on quentale-photo at bounding box center [275, 163] width 351 height 349
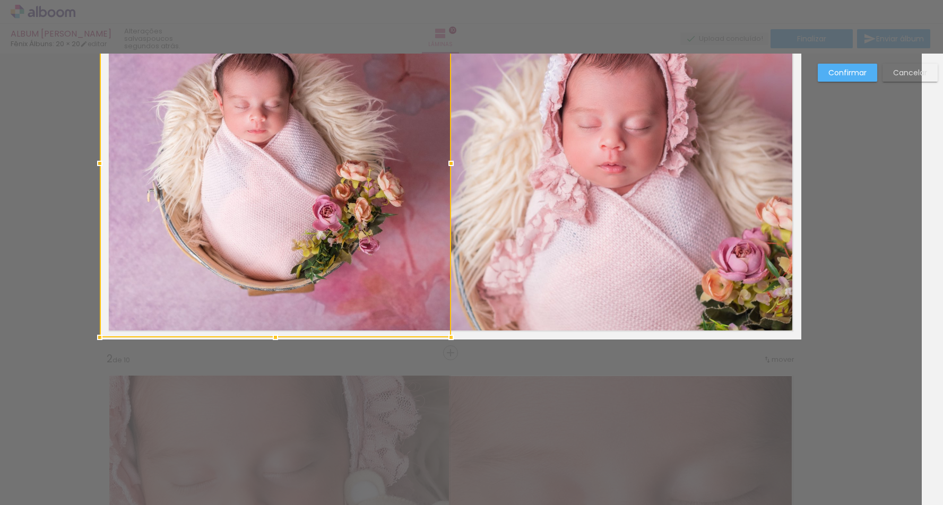
click at [287, 304] on div at bounding box center [275, 163] width 351 height 349
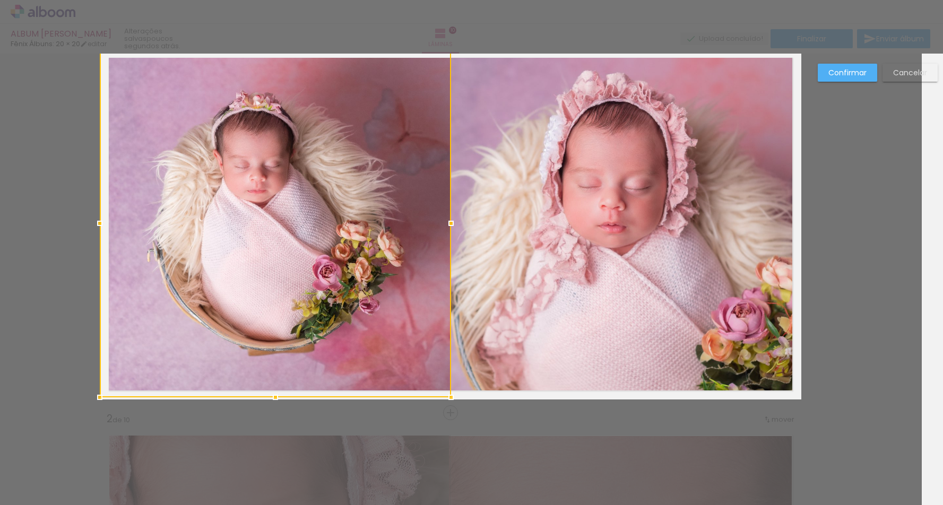
scroll to position [14, 21]
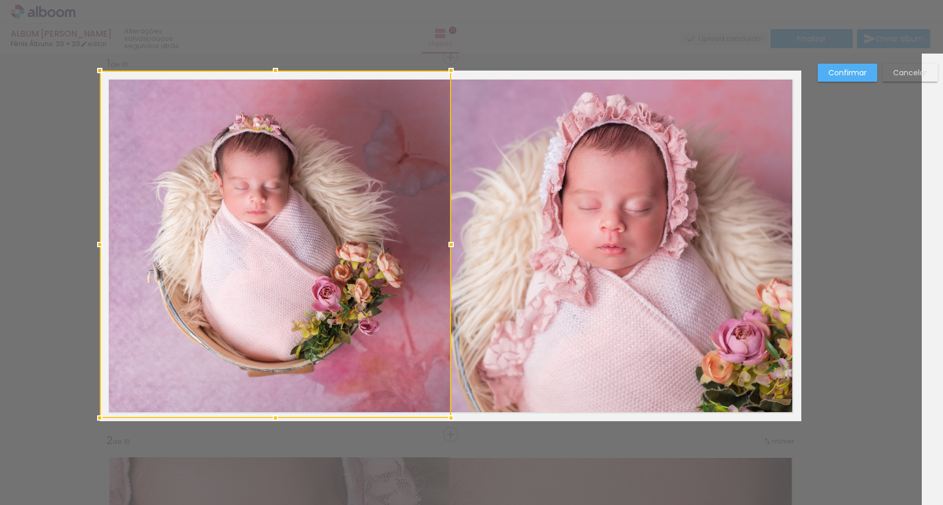
drag, startPoint x: 271, startPoint y: 425, endPoint x: 273, endPoint y: 435, distance: 10.3
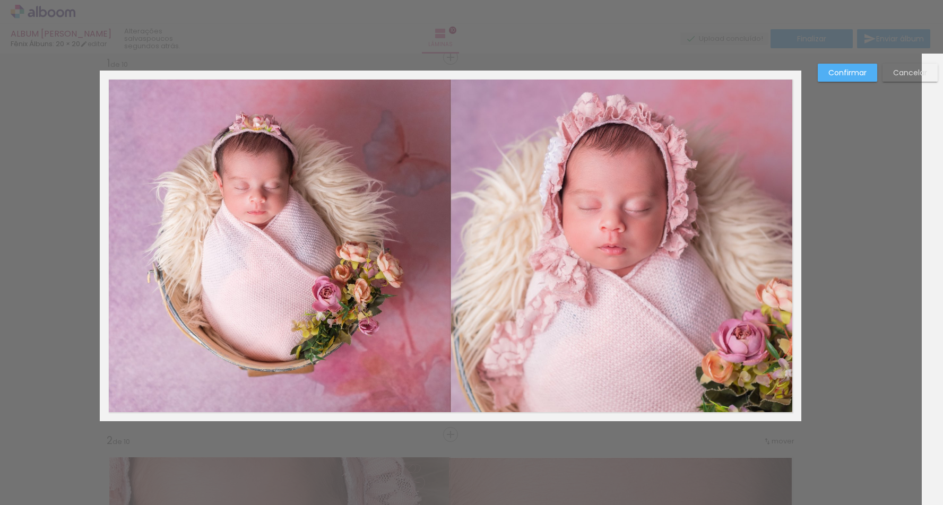
click at [269, 400] on quentale-photo at bounding box center [275, 245] width 351 height 348
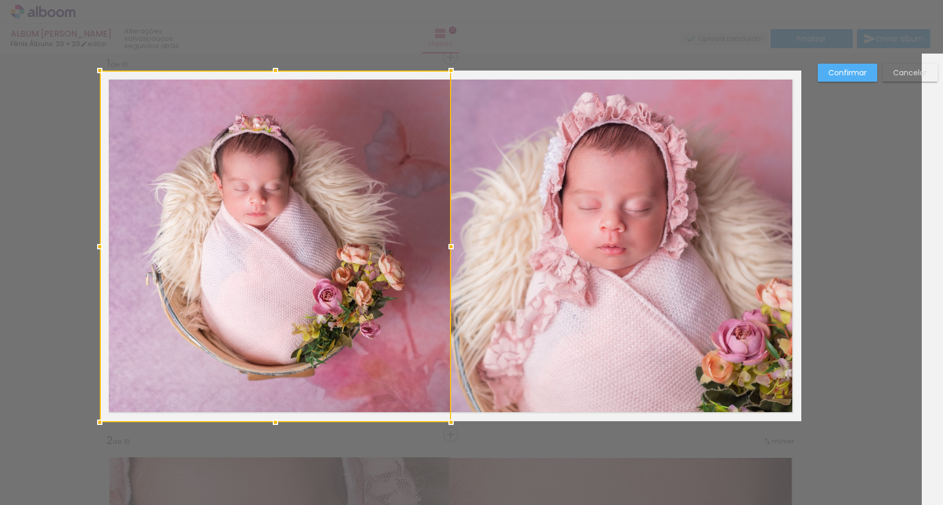
drag, startPoint x: 272, startPoint y: 420, endPoint x: 291, endPoint y: 411, distance: 21.6
click at [291, 411] on div at bounding box center [275, 247] width 351 height 352
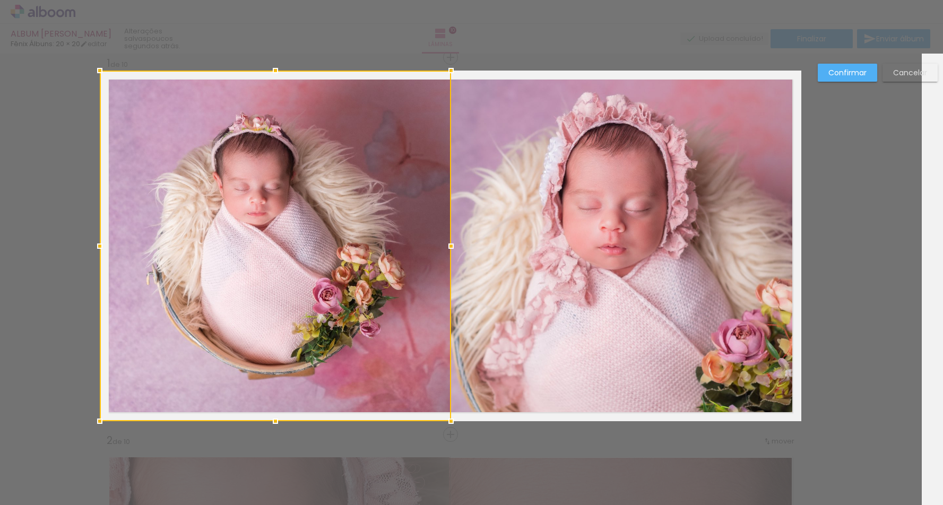
click at [852, 65] on paper-button "Confirmar" at bounding box center [847, 73] width 59 height 18
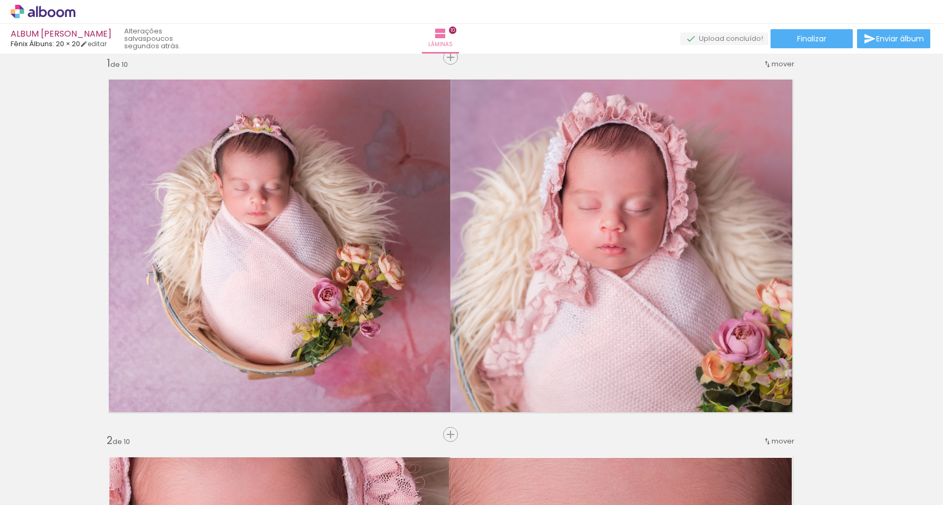
click at [828, 39] on paper-button "Finalizar" at bounding box center [812, 38] width 82 height 19
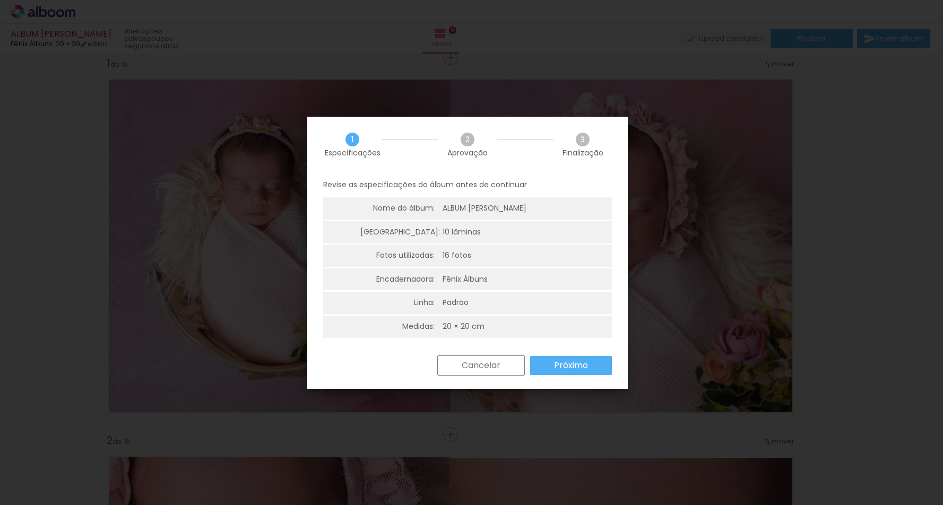
click at [0, 0] on slot "Próximo" at bounding box center [0, 0] width 0 height 0
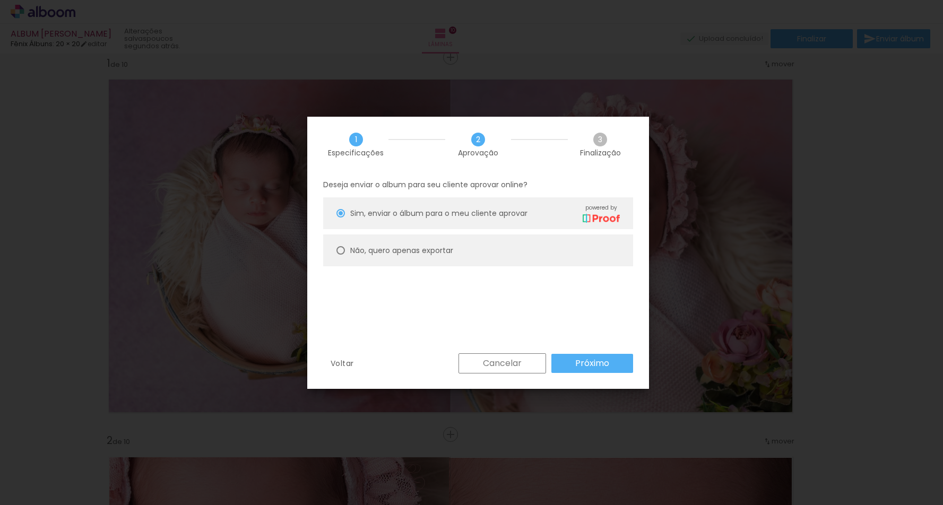
click at [340, 253] on div at bounding box center [340, 250] width 8 height 8
type paper-radio-button "on"
click at [0, 0] on slot "Próximo" at bounding box center [0, 0] width 0 height 0
type input "Alta, 300 DPI"
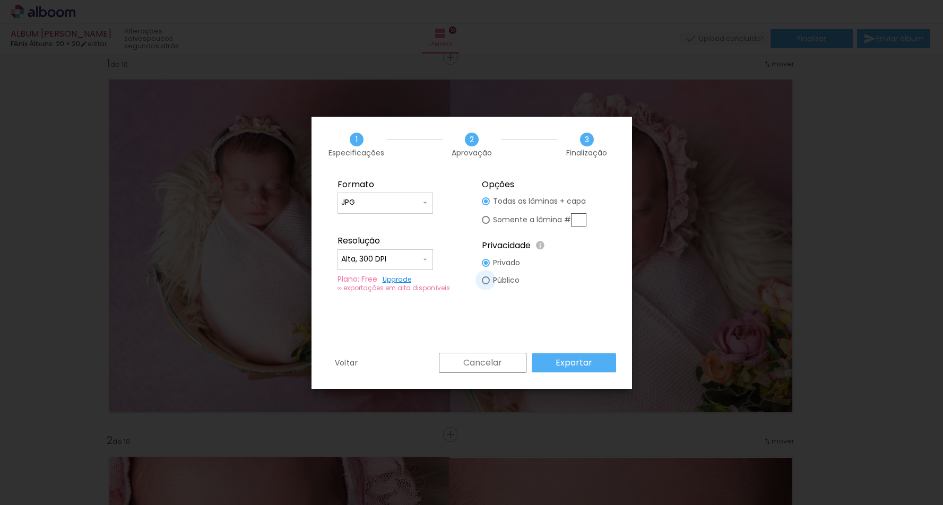
click at [487, 281] on div at bounding box center [486, 281] width 8 height 8
type paper-radio-button "on"
click at [0, 0] on slot "Exportar" at bounding box center [0, 0] width 0 height 0
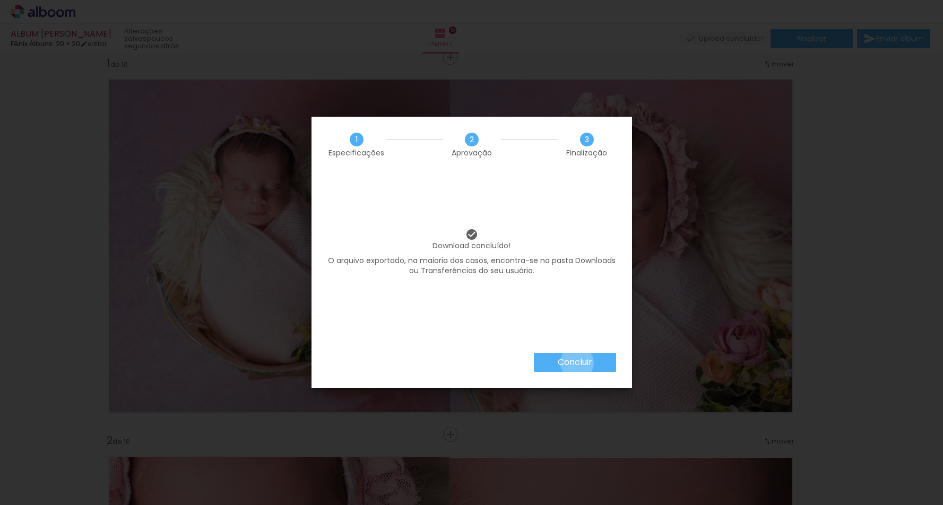
click at [0, 0] on slot "Concluir" at bounding box center [0, 0] width 0 height 0
